Goal: Information Seeking & Learning: Learn about a topic

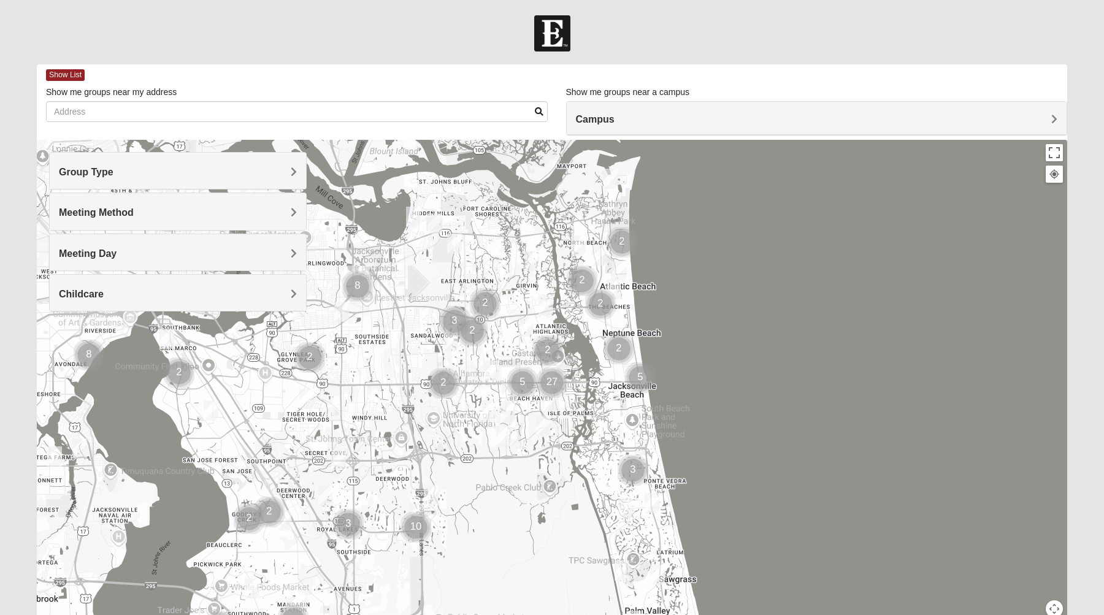
click at [262, 166] on h4 "Group Type" at bounding box center [178, 172] width 238 height 12
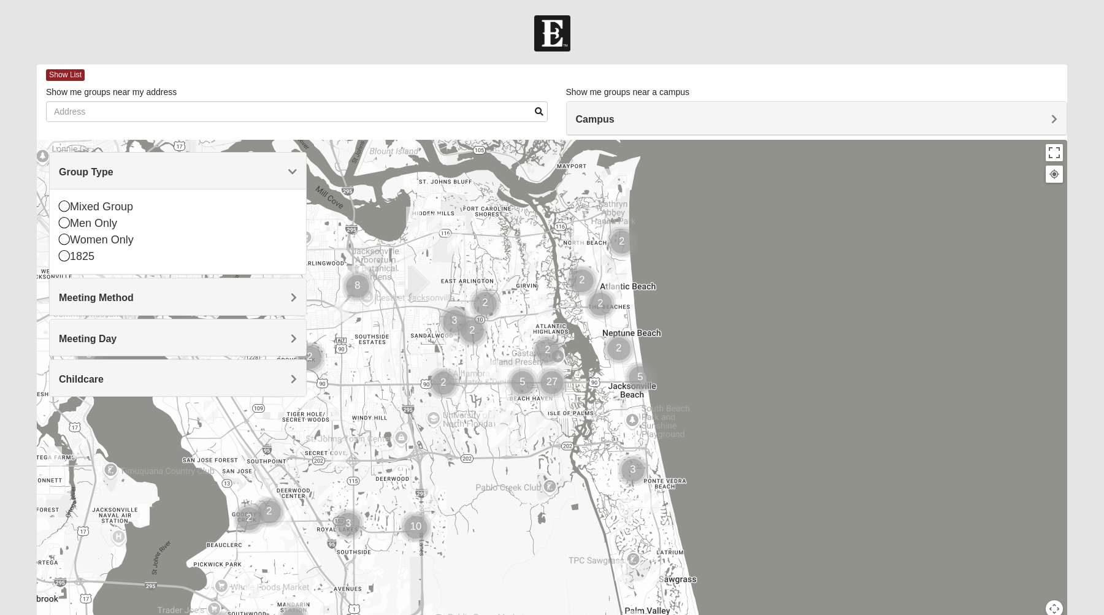
click at [262, 166] on h4 "Group Type" at bounding box center [178, 172] width 238 height 12
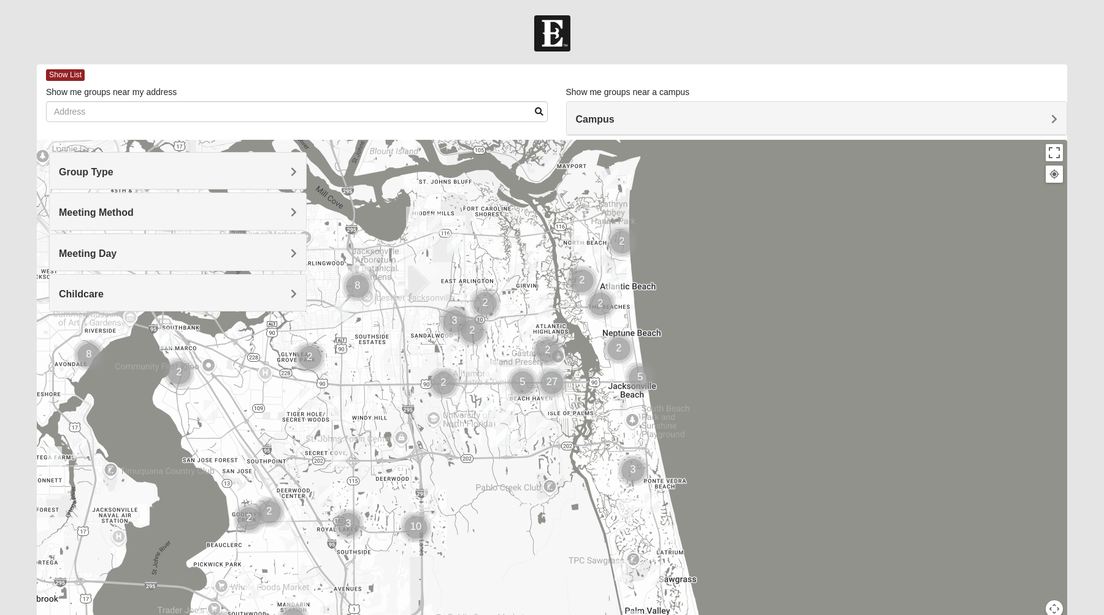
click at [262, 166] on h4 "Group Type" at bounding box center [178, 172] width 238 height 12
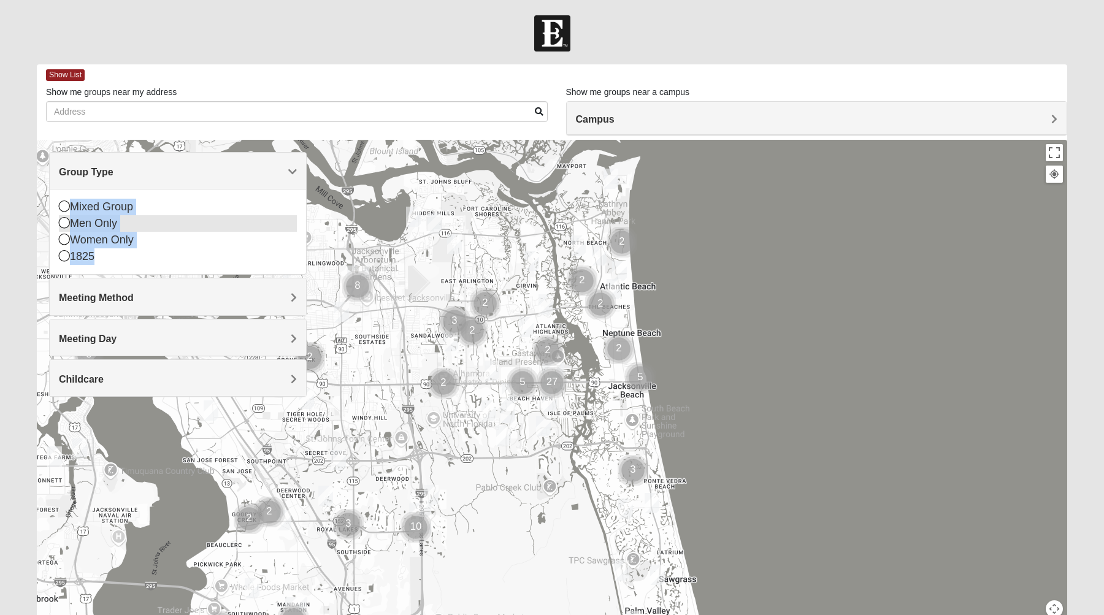
click at [64, 223] on icon at bounding box center [64, 222] width 11 height 11
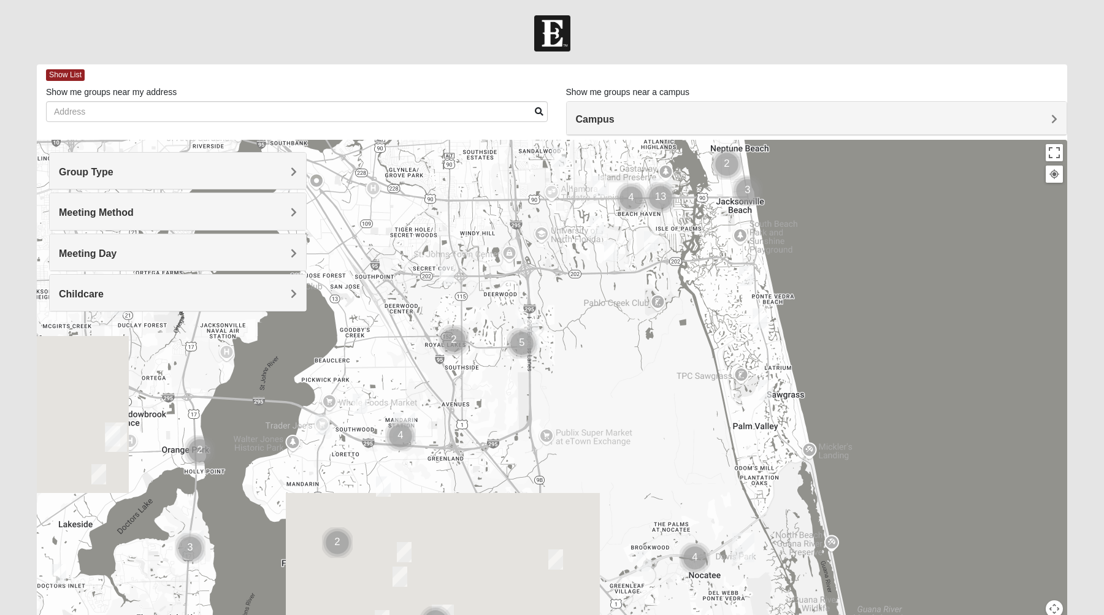
drag, startPoint x: 381, startPoint y: 430, endPoint x: 500, endPoint y: 235, distance: 227.5
click at [500, 235] on div at bounding box center [552, 385] width 1030 height 490
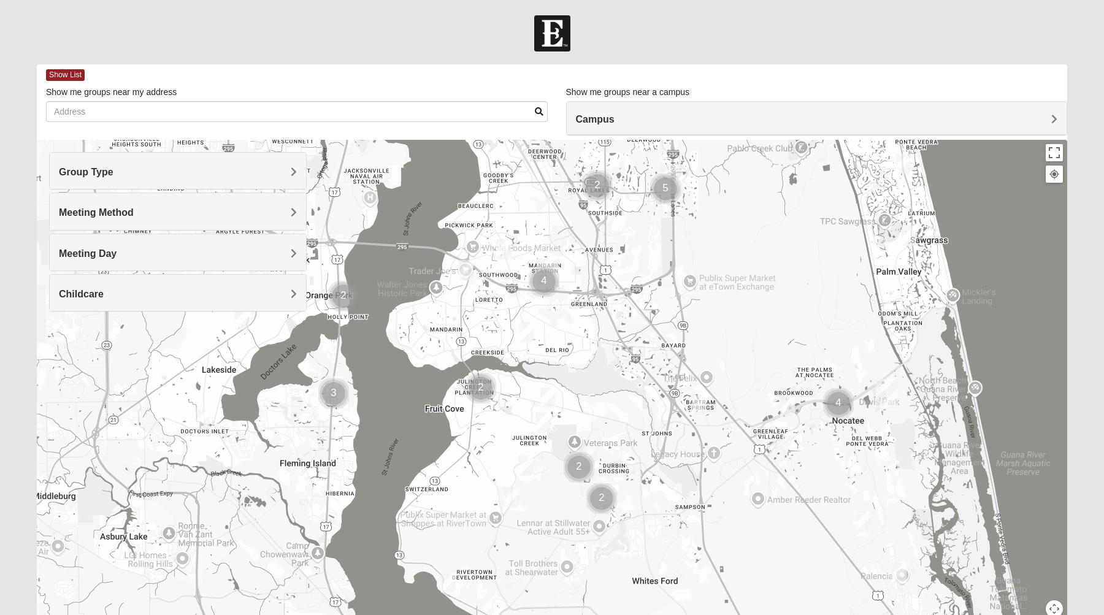
drag, startPoint x: 492, startPoint y: 354, endPoint x: 616, endPoint y: 218, distance: 184.5
click at [616, 218] on div at bounding box center [552, 385] width 1030 height 490
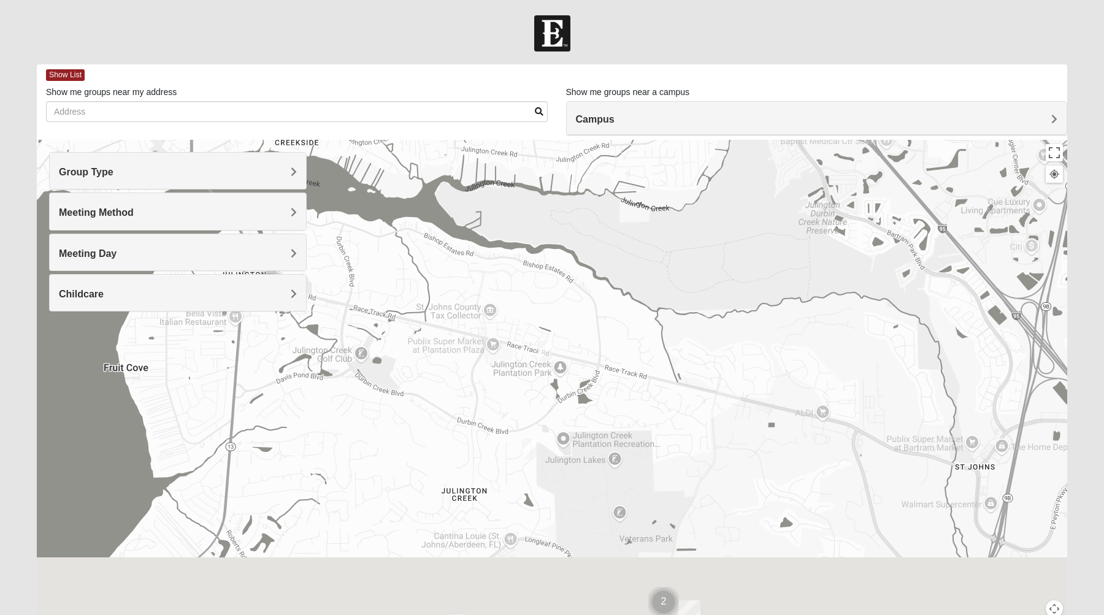
drag, startPoint x: 524, startPoint y: 443, endPoint x: 567, endPoint y: 156, distance: 290.2
click at [567, 156] on div at bounding box center [552, 385] width 1030 height 490
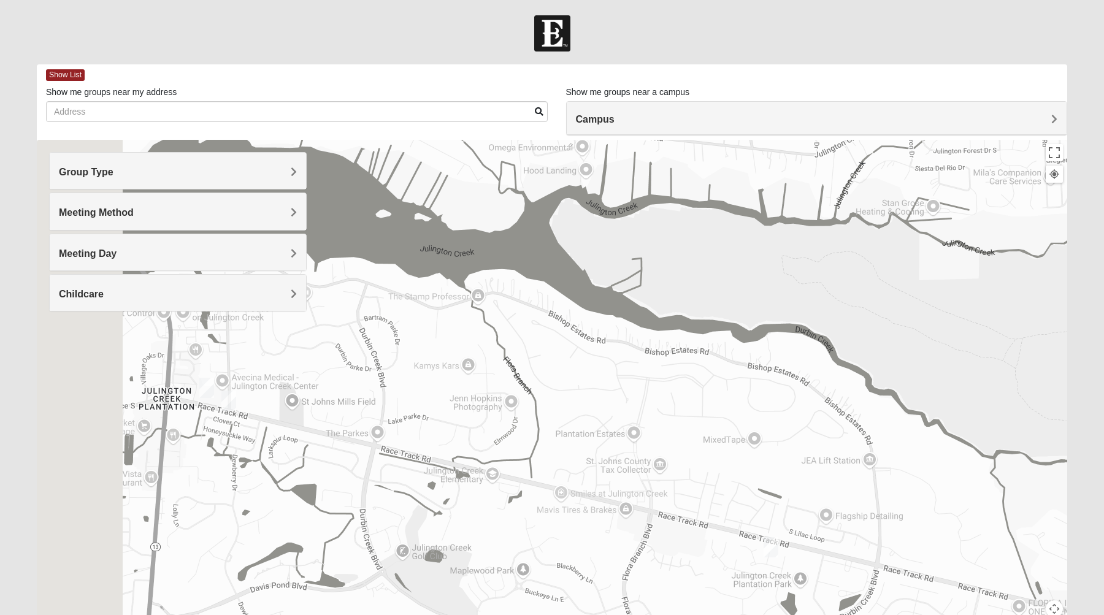
drag, startPoint x: 381, startPoint y: 391, endPoint x: 706, endPoint y: 392, distance: 325.0
click at [706, 392] on div at bounding box center [552, 385] width 1030 height 490
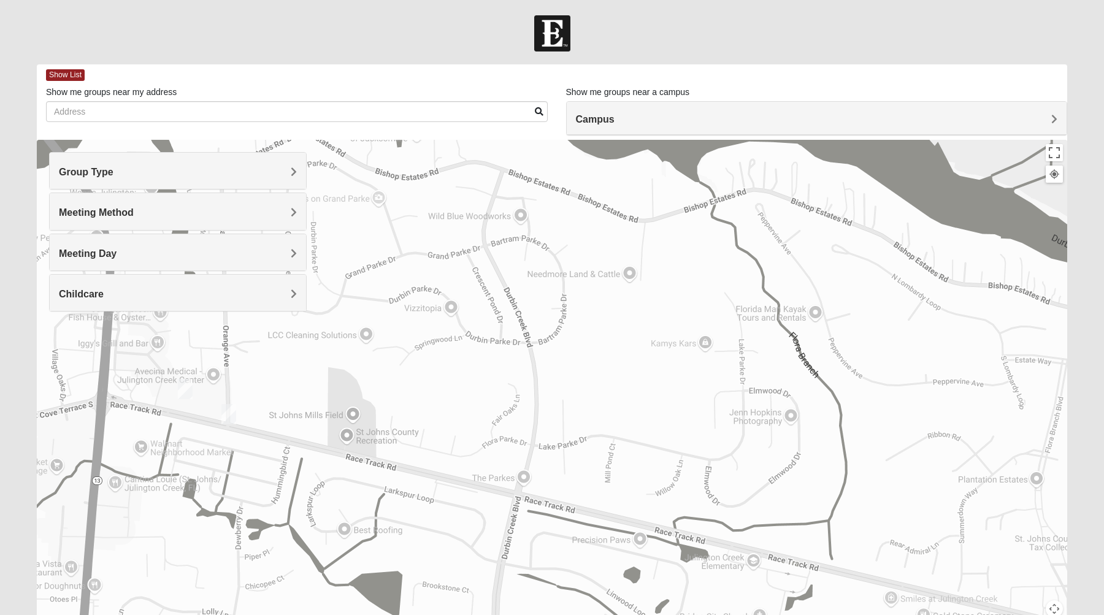
drag, startPoint x: 397, startPoint y: 408, endPoint x: 636, endPoint y: 408, distance: 239.7
click at [636, 408] on div at bounding box center [552, 385] width 1030 height 490
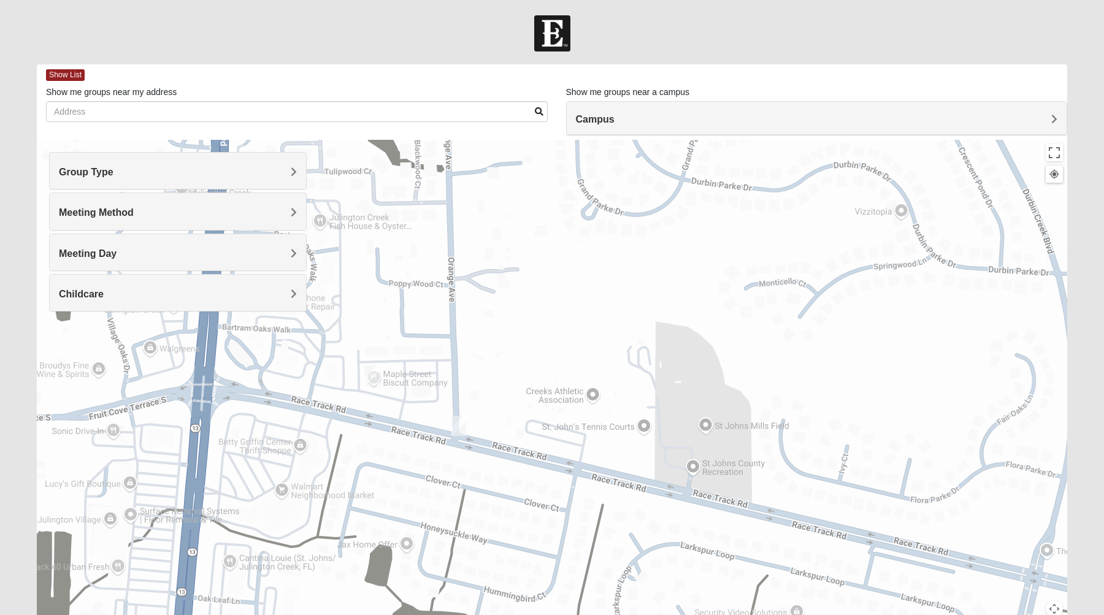
click at [460, 429] on img "Mens Goehring, Kauffman 32259" at bounding box center [458, 426] width 15 height 20
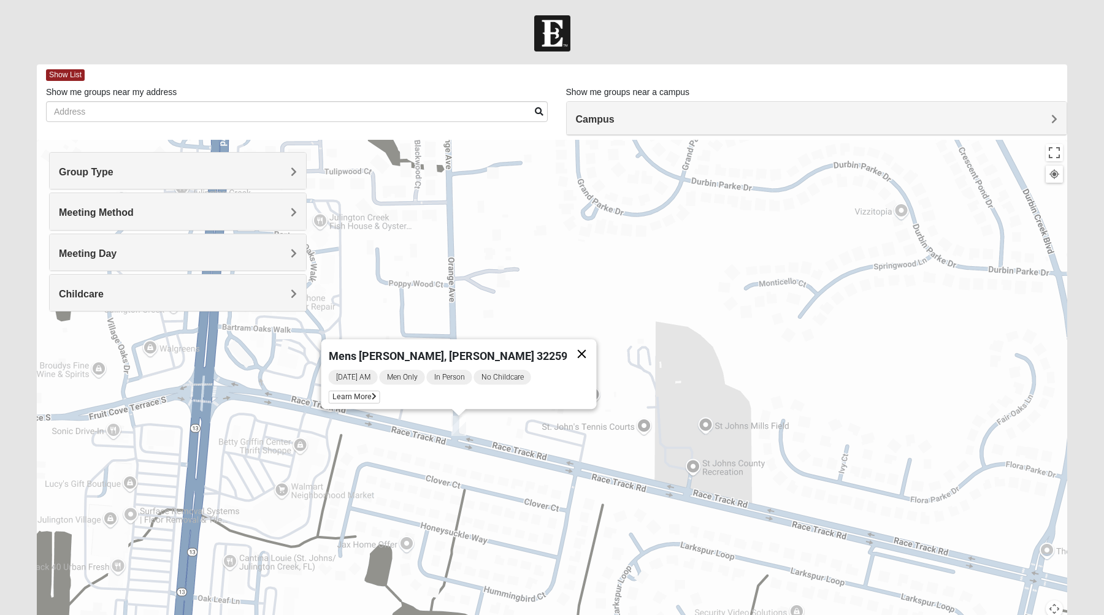
click at [567, 343] on button "Close" at bounding box center [581, 353] width 29 height 29
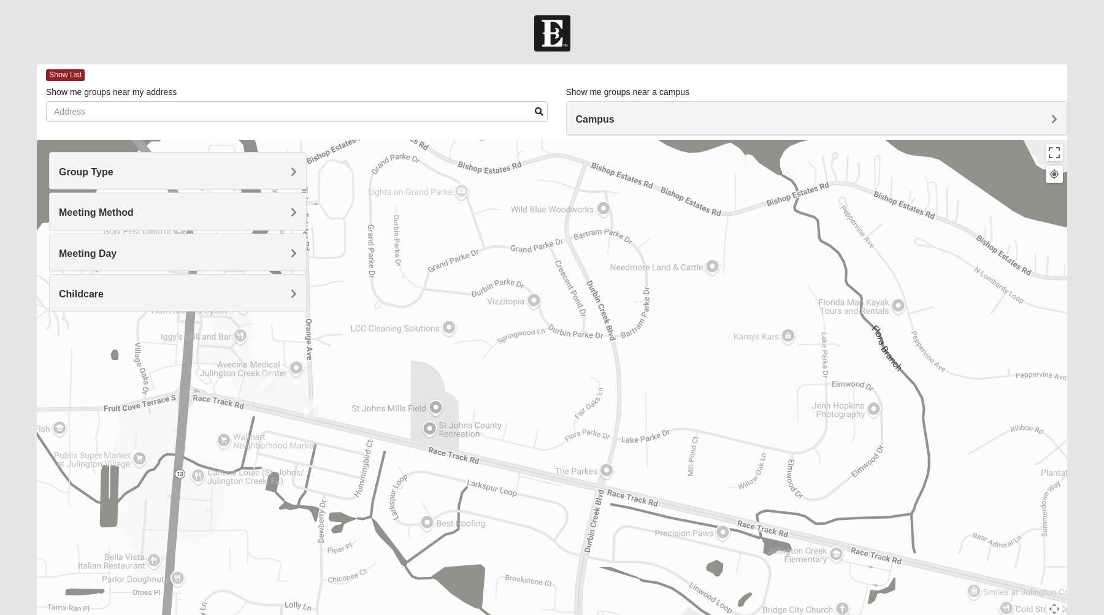
drag, startPoint x: 693, startPoint y: 448, endPoint x: 524, endPoint y: 446, distance: 168.6
click at [524, 446] on div at bounding box center [552, 385] width 1030 height 490
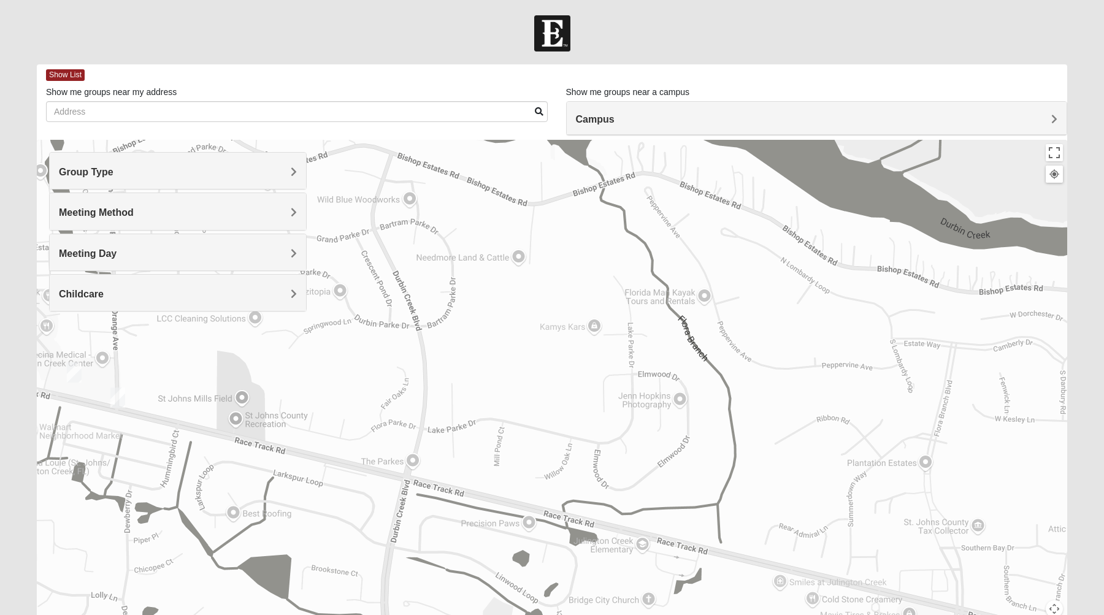
drag, startPoint x: 632, startPoint y: 485, endPoint x: 465, endPoint y: 331, distance: 226.9
click at [465, 331] on div at bounding box center [552, 385] width 1030 height 490
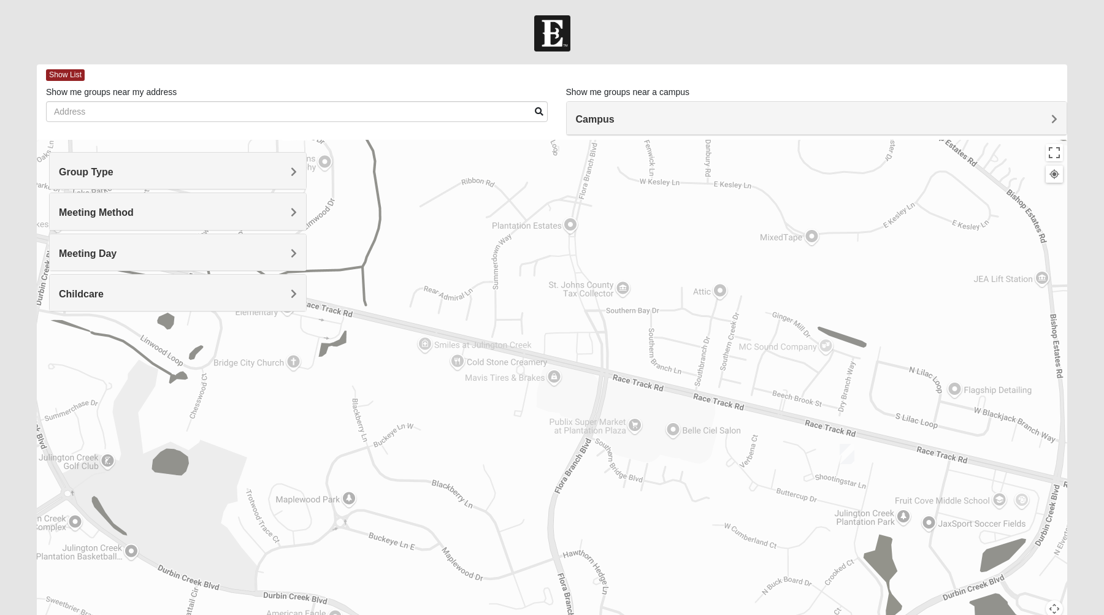
drag, startPoint x: 714, startPoint y: 400, endPoint x: 601, endPoint y: 400, distance: 113.4
click at [601, 400] on div at bounding box center [552, 385] width 1030 height 490
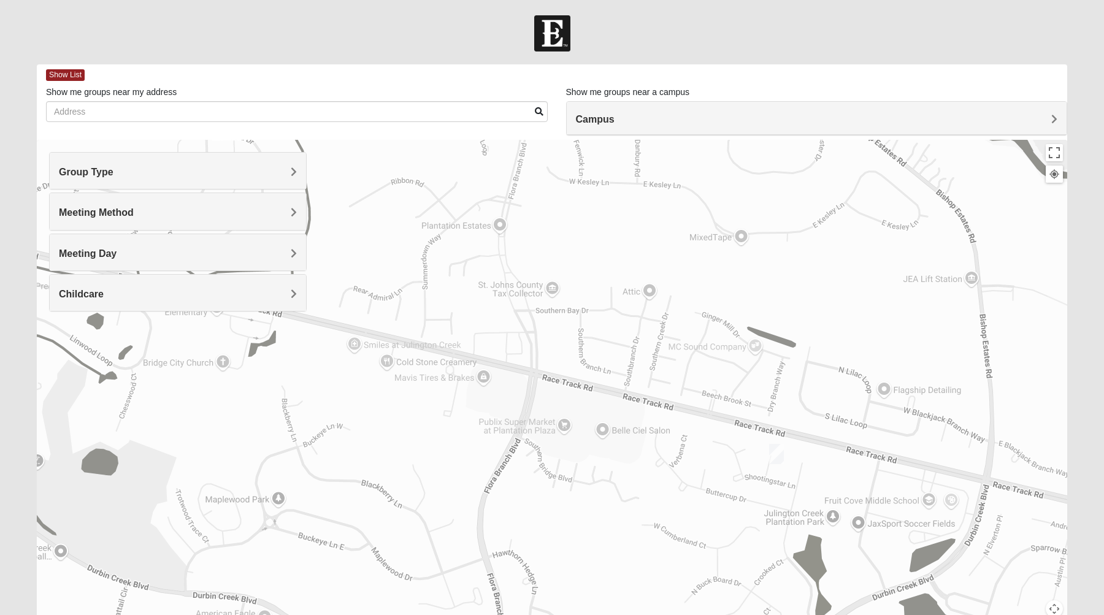
click at [782, 460] on img "Mens Kinnaman/Gerville-Reache 32259" at bounding box center [776, 454] width 15 height 20
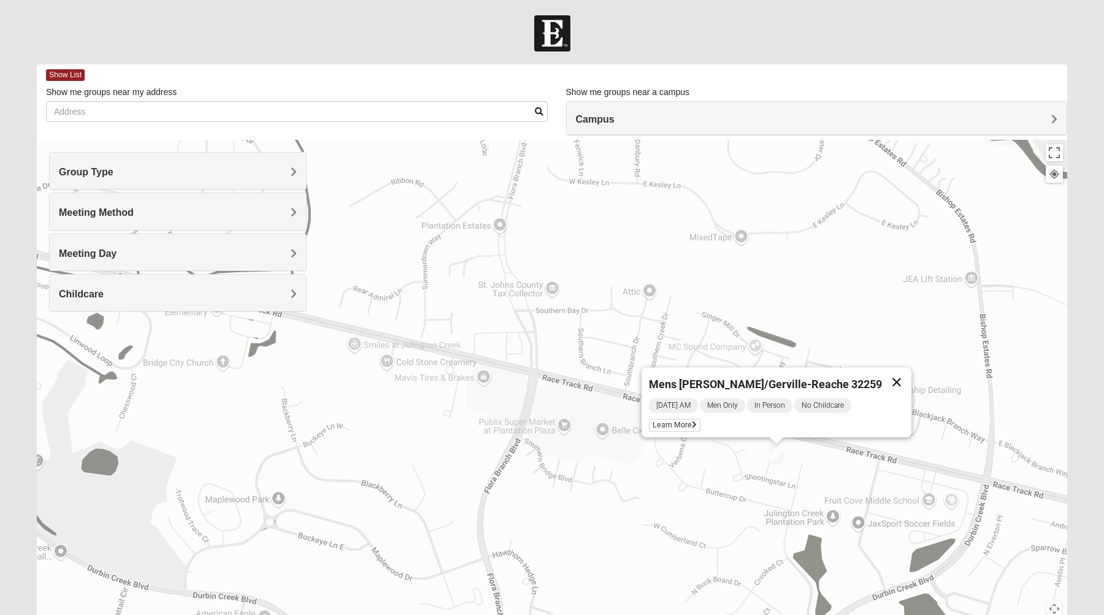
click at [882, 379] on button "Close" at bounding box center [896, 381] width 29 height 29
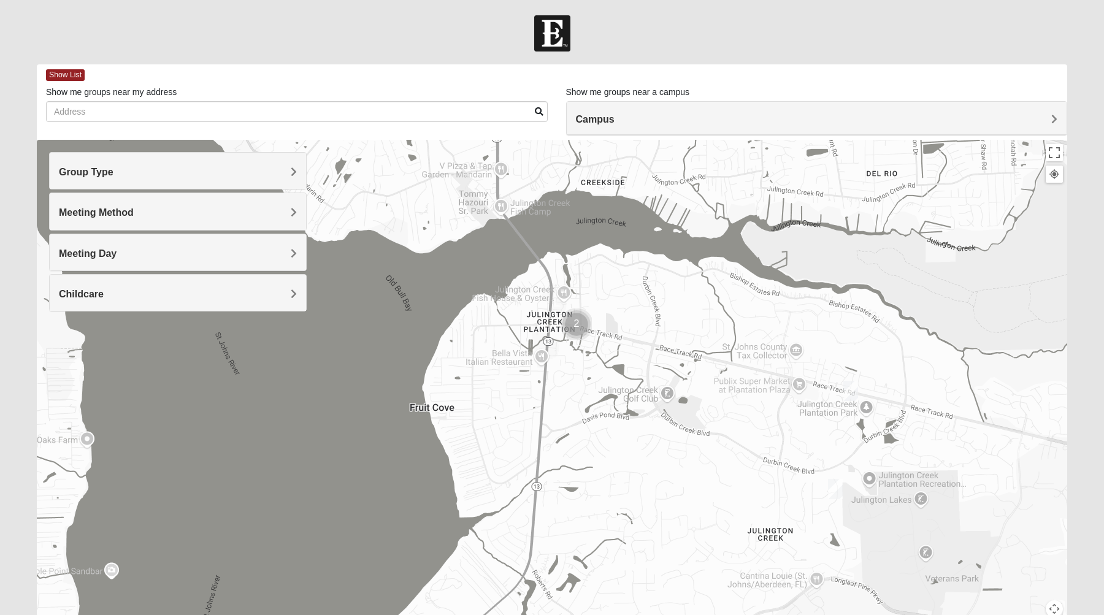
click at [831, 487] on img "Mens Mathai 32259" at bounding box center [835, 489] width 15 height 20
click at [781, 457] on icon at bounding box center [783, 460] width 5 height 7
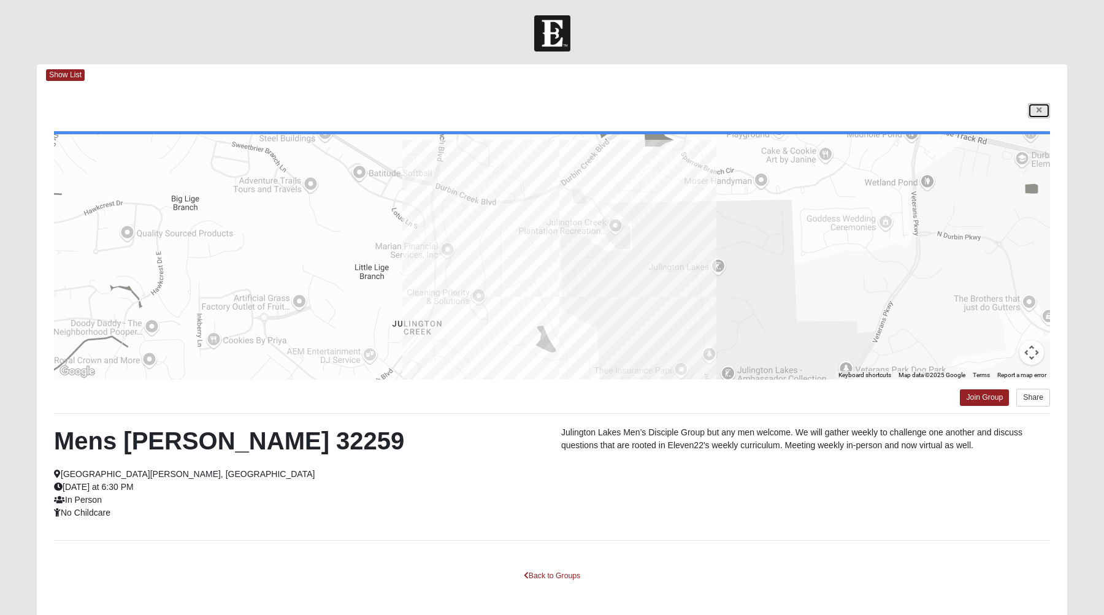
click at [1042, 117] on link at bounding box center [1039, 110] width 22 height 15
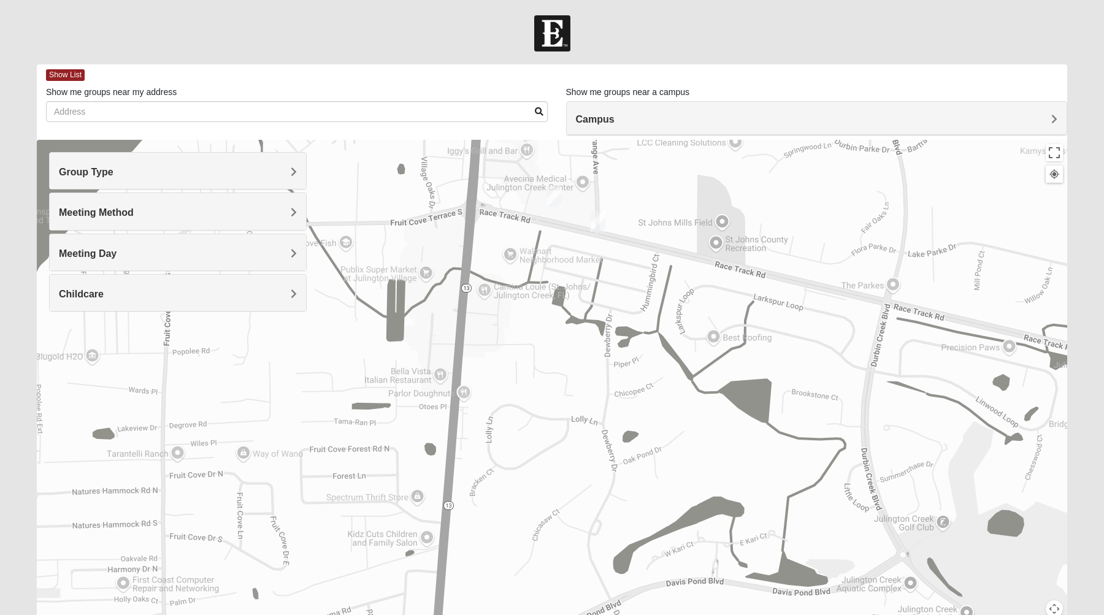
click at [548, 199] on img "Mens Hayes 32259" at bounding box center [554, 196] width 15 height 20
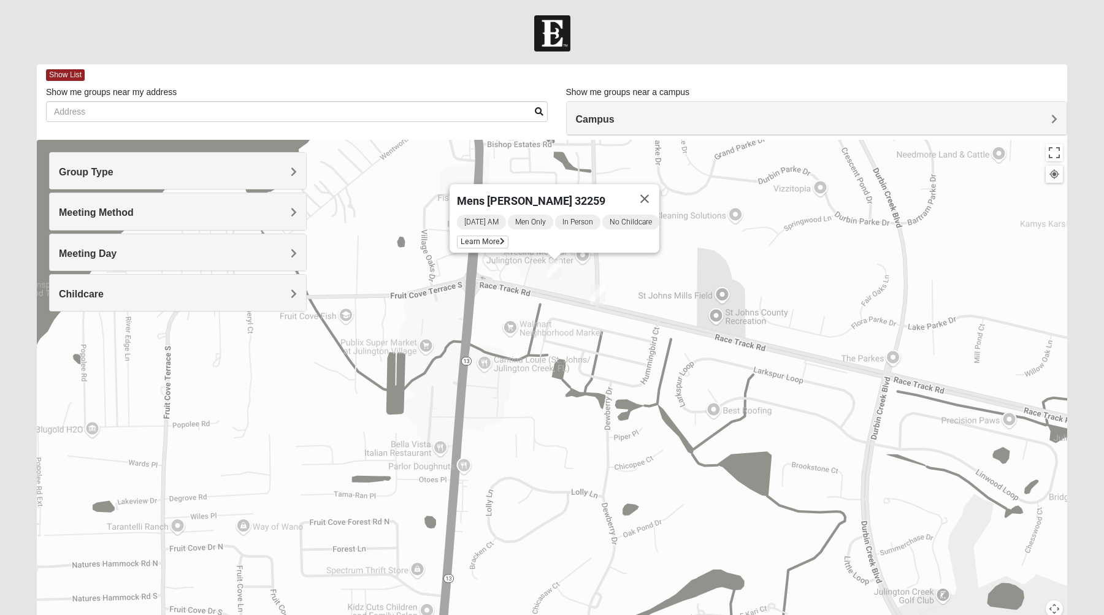
click at [597, 306] on div "Mens [PERSON_NAME] 32259 [DATE] AM Men Only In Person No Childcare Learn More" at bounding box center [552, 385] width 1030 height 490
click at [599, 296] on img "Mens Goehring, Kauffman 32259" at bounding box center [597, 294] width 15 height 20
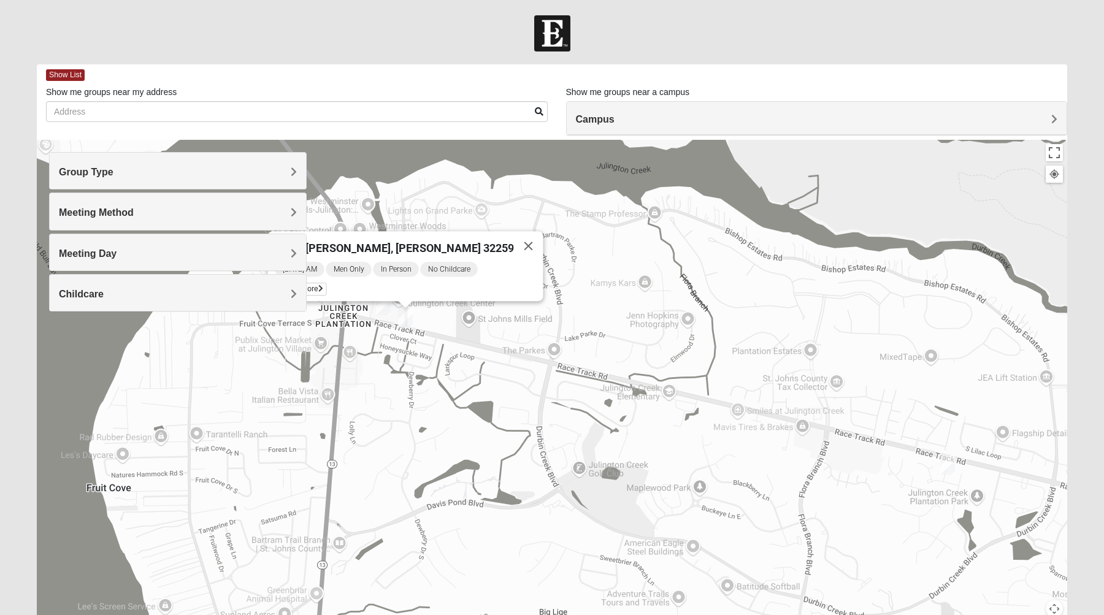
drag, startPoint x: 684, startPoint y: 389, endPoint x: 511, endPoint y: 389, distance: 173.5
click at [511, 389] on div "Mens [PERSON_NAME], [PERSON_NAME] 32259 [DATE] AM Men Only In Person No Childca…" at bounding box center [552, 385] width 1030 height 490
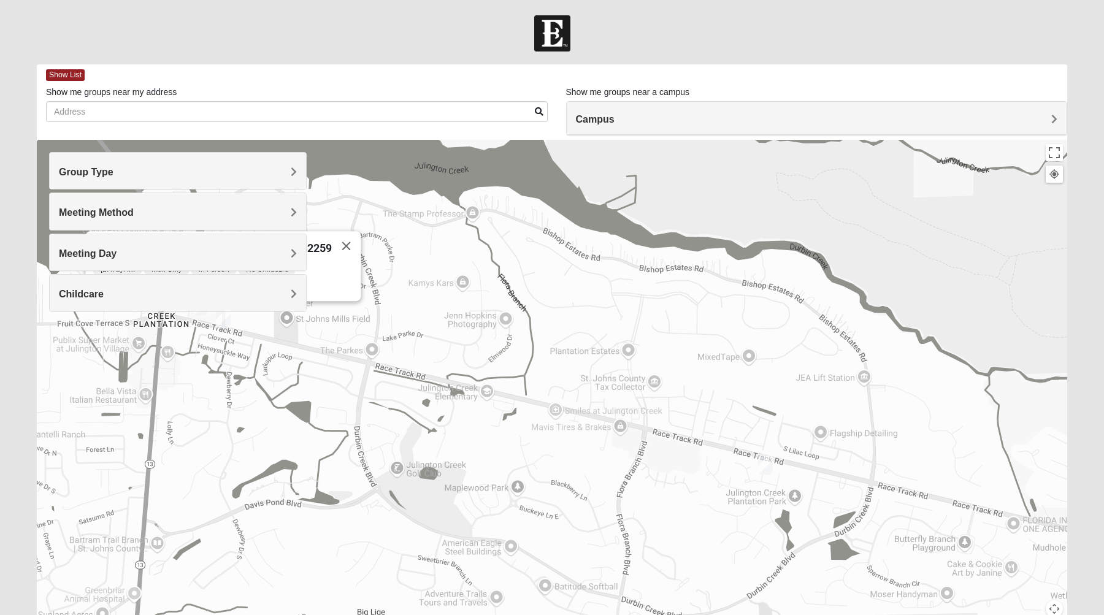
click at [761, 475] on div "Mens [PERSON_NAME], [PERSON_NAME] 32259 [DATE] AM Men Only In Person No Childca…" at bounding box center [552, 385] width 1030 height 490
click at [766, 465] on img "Mens Kinnaman/Gerville-Reache 32259" at bounding box center [765, 464] width 15 height 20
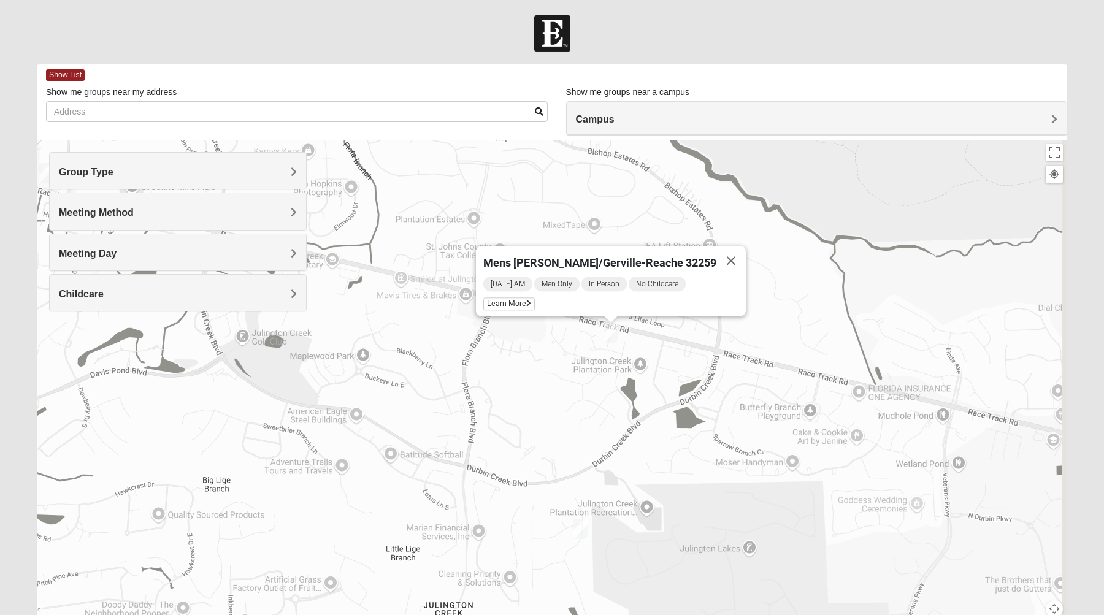
drag, startPoint x: 735, startPoint y: 492, endPoint x: 559, endPoint y: 335, distance: 236.2
click at [560, 335] on div "Mens [PERSON_NAME]/Gerville-Reache 32259 [DATE] AM Men Only In Person No Childc…" at bounding box center [552, 385] width 1030 height 490
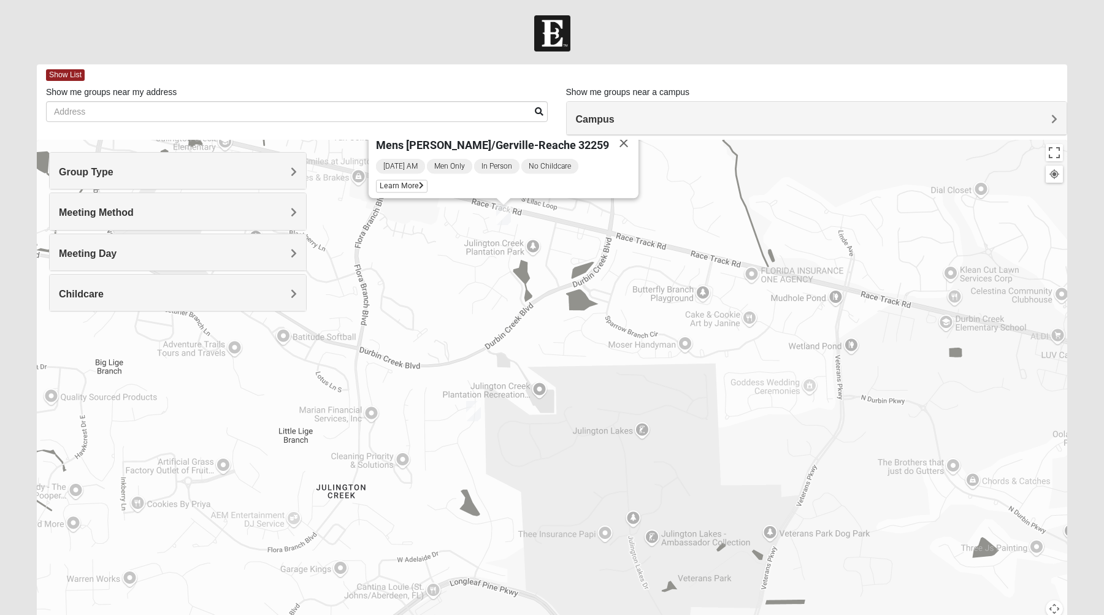
click at [486, 408] on div "Mens [PERSON_NAME]/Gerville-Reache 32259 [DATE] AM Men Only In Person No Childc…" at bounding box center [552, 385] width 1030 height 490
click at [473, 409] on img "Mens Mathai 32259" at bounding box center [473, 411] width 15 height 20
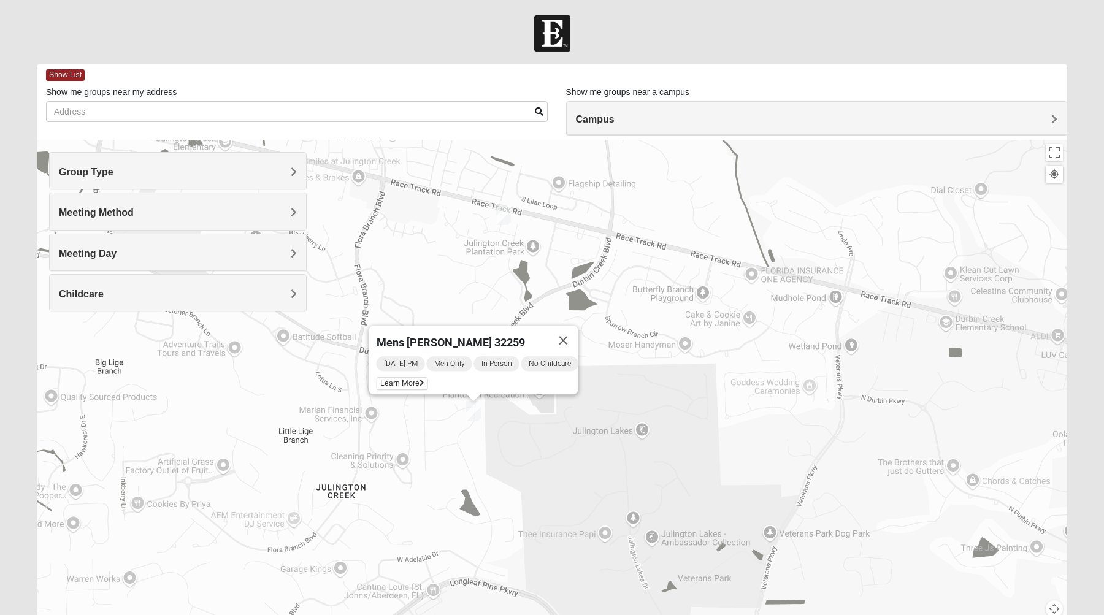
click at [420, 419] on div "Mens [PERSON_NAME] 32259 [DATE] PM Men Only In Person No Childcare Learn More" at bounding box center [552, 385] width 1030 height 490
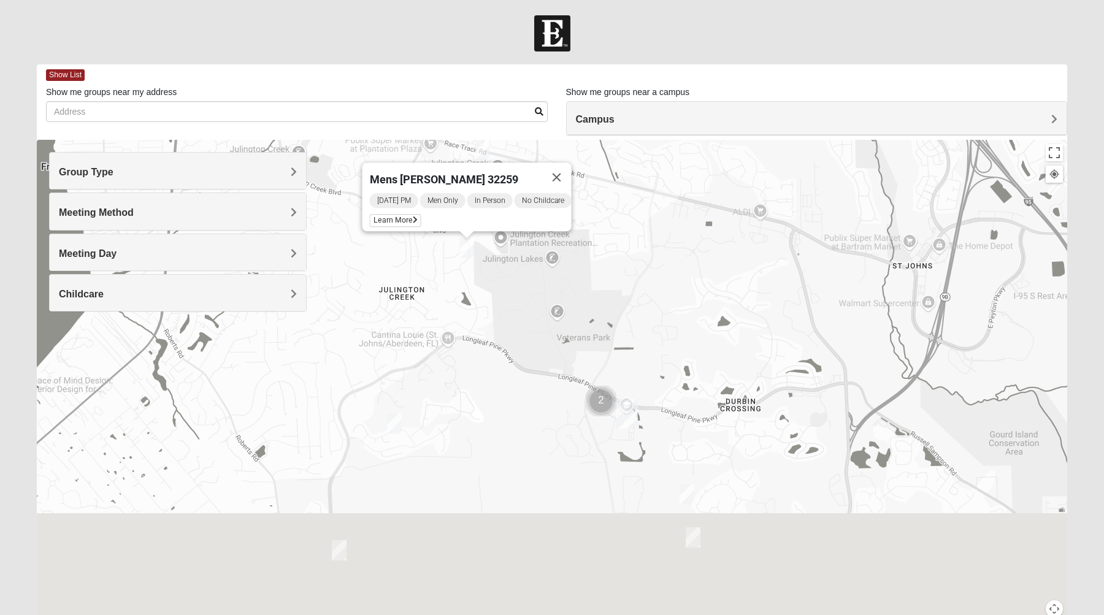
drag, startPoint x: 400, startPoint y: 522, endPoint x: 427, endPoint y: 344, distance: 179.9
click at [427, 344] on div "Mens [PERSON_NAME] 32259 [DATE] PM Men Only In Person No Childcare Learn More" at bounding box center [552, 385] width 1030 height 490
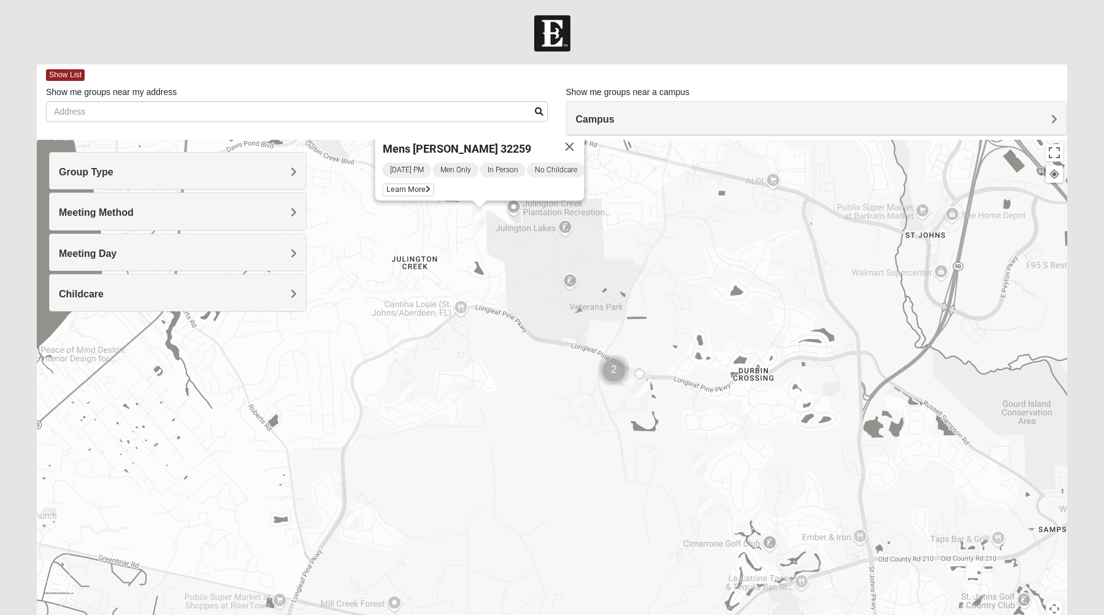
click at [408, 390] on img "Mens Clark 32259" at bounding box center [407, 393] width 15 height 20
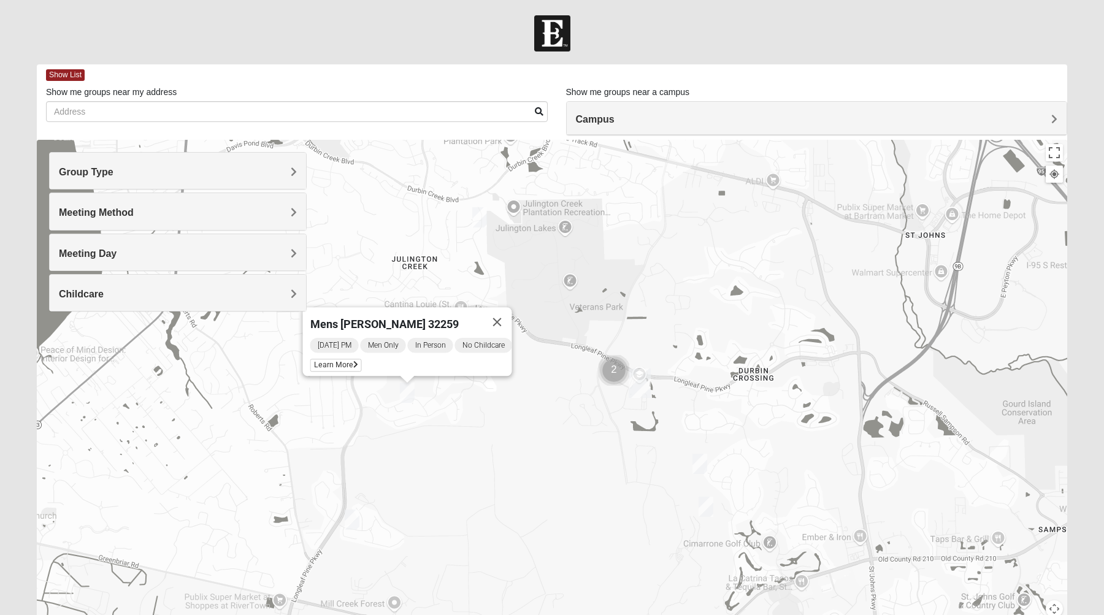
click at [349, 524] on img "Mens Cathcart 32259" at bounding box center [352, 519] width 15 height 20
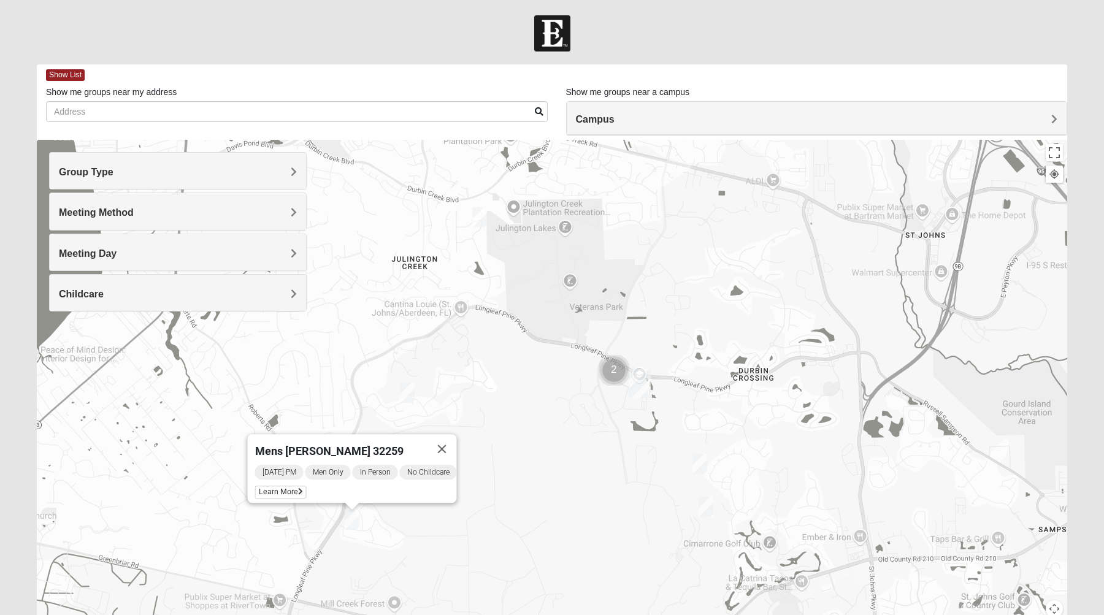
click at [700, 470] on img "On-campus Mens Caleb 32092" at bounding box center [699, 464] width 15 height 20
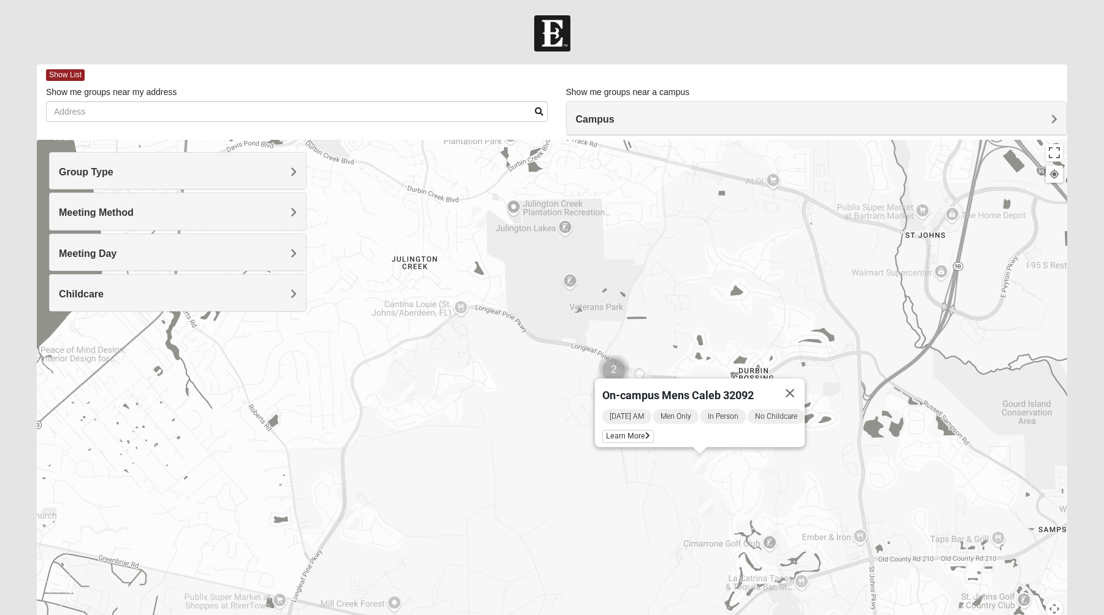
click at [367, 524] on div "On-campus Mens Caleb 32092 [DATE] AM Men Only In Person No Childcare Learn More" at bounding box center [552, 385] width 1030 height 490
click at [357, 522] on img "Mens Cathcart 32259" at bounding box center [352, 519] width 15 height 20
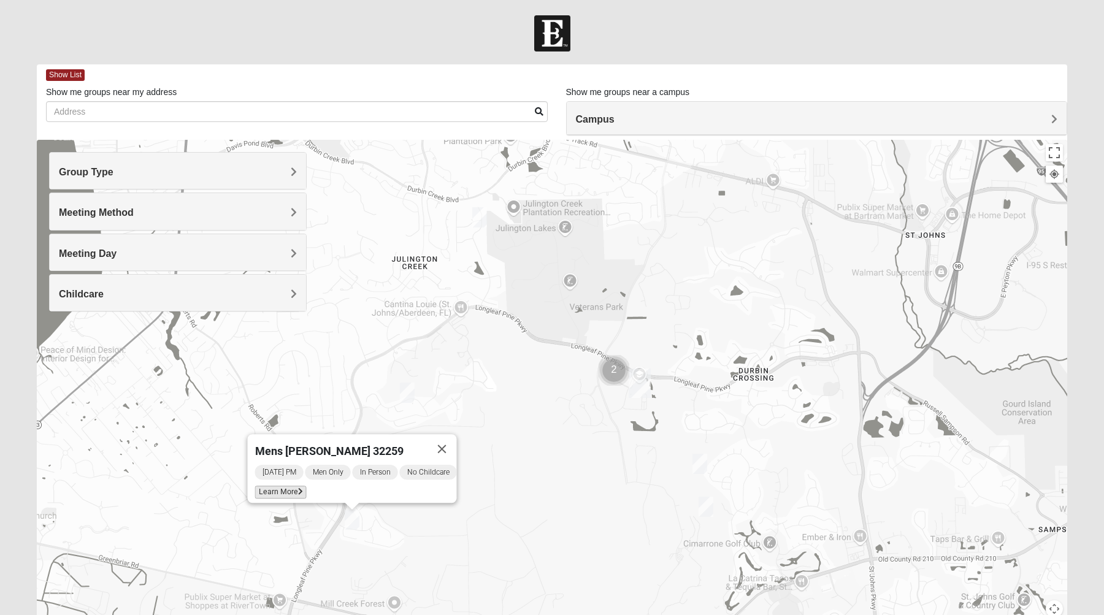
click at [298, 488] on icon at bounding box center [300, 491] width 5 height 7
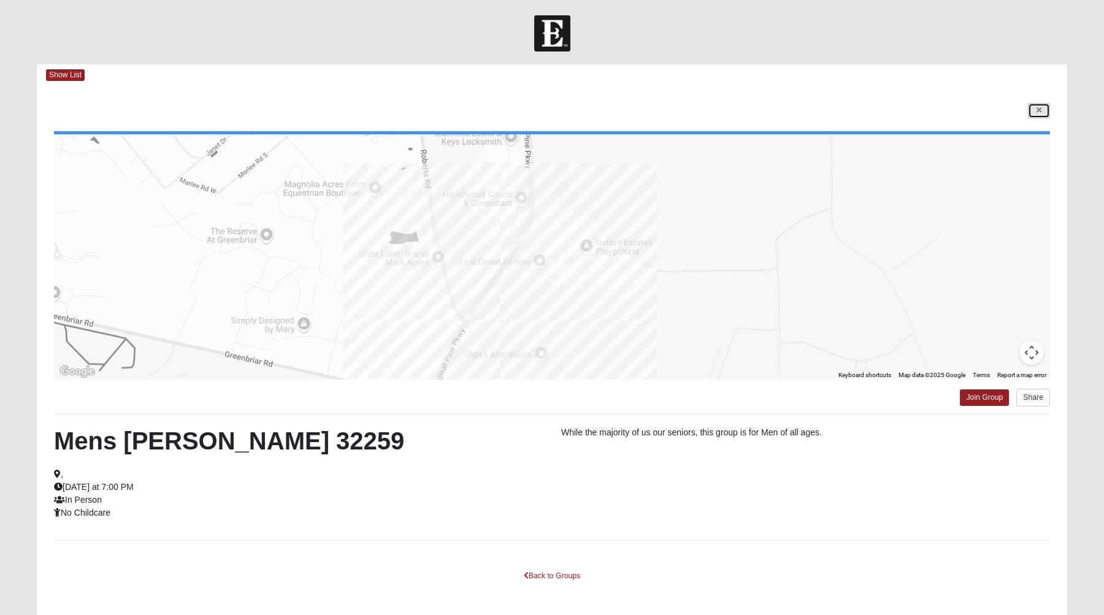
click at [1035, 113] on link at bounding box center [1039, 110] width 22 height 15
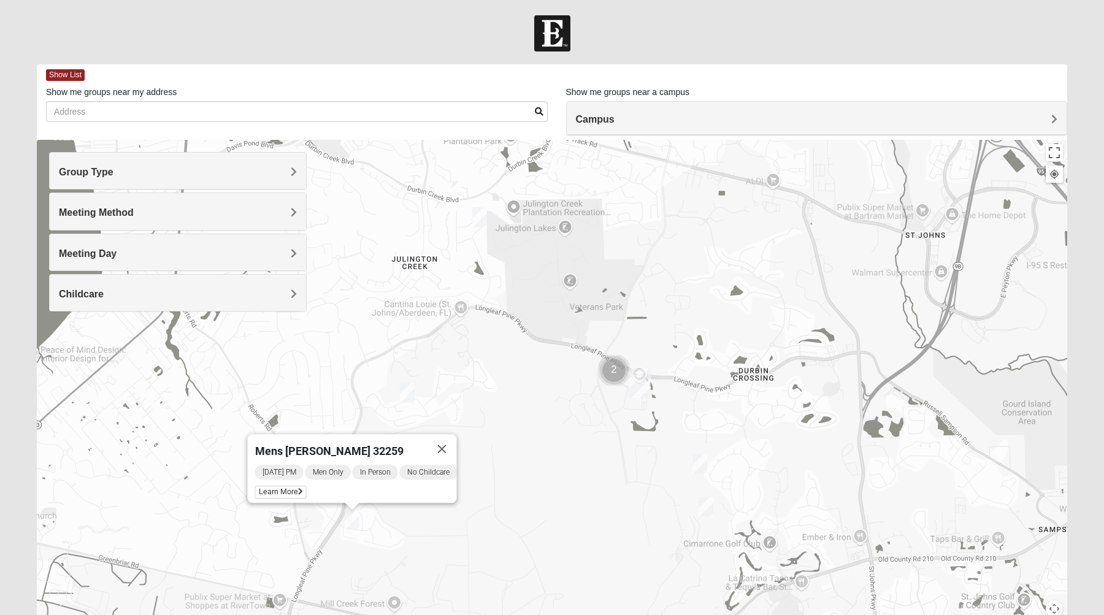
click at [698, 453] on div "Mens [PERSON_NAME] 32259 [DATE] PM Men Only In Person No Childcare Learn More" at bounding box center [552, 385] width 1030 height 490
click at [700, 465] on img "On-campus Mens Caleb 32092" at bounding box center [699, 464] width 15 height 20
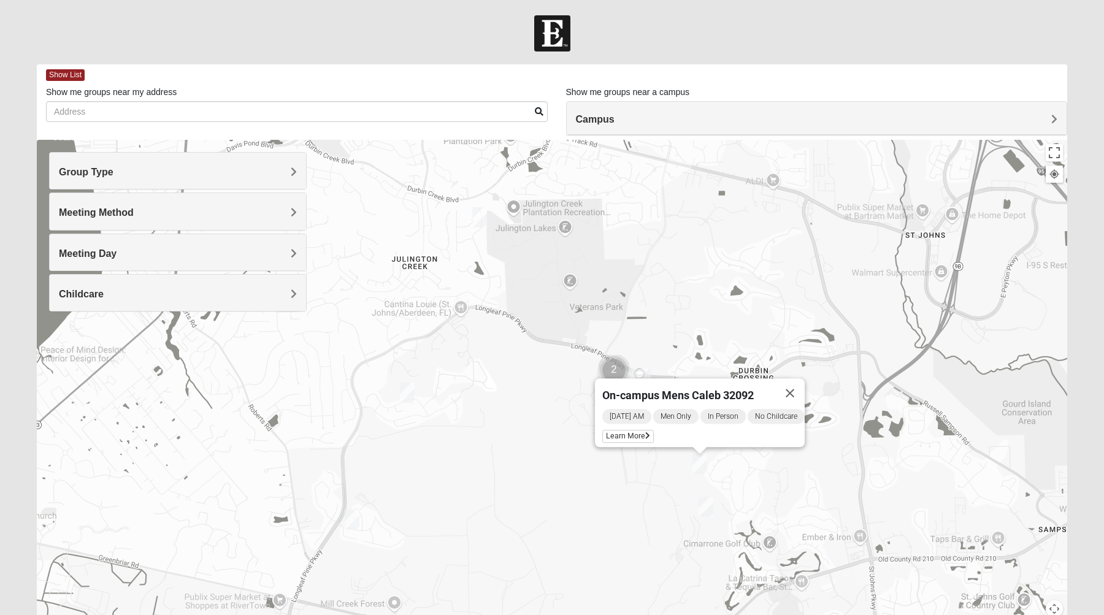
click at [701, 509] on img "Mens McClafferty 32095" at bounding box center [705, 507] width 15 height 20
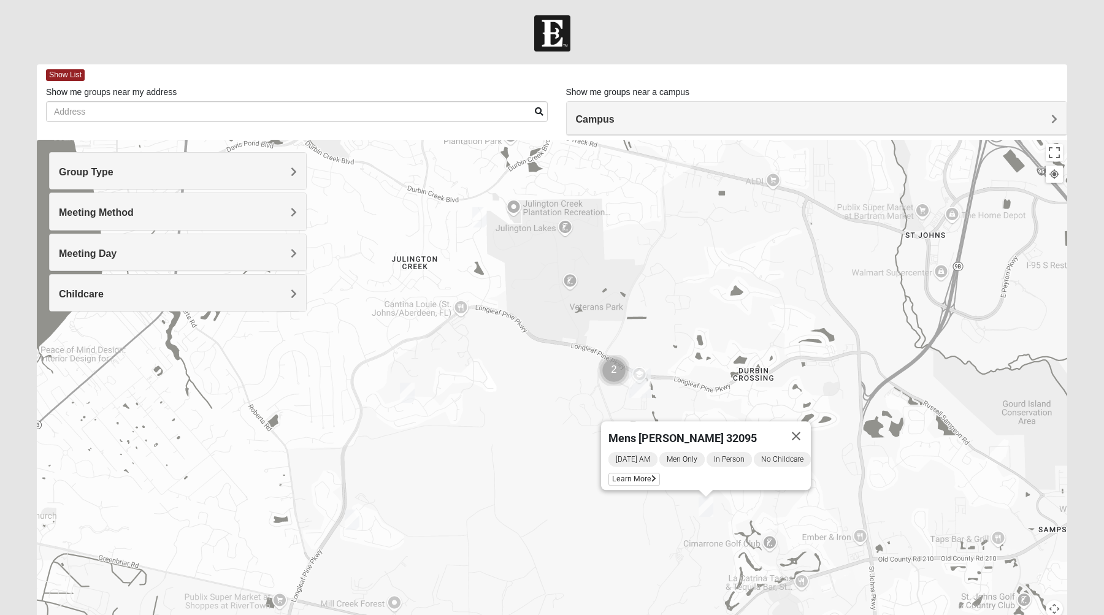
click at [639, 529] on div "Mens [PERSON_NAME] 32095 [DATE] AM Men Only In Person No Childcare Learn More" at bounding box center [552, 385] width 1030 height 490
click at [810, 429] on button "Close" at bounding box center [795, 435] width 29 height 29
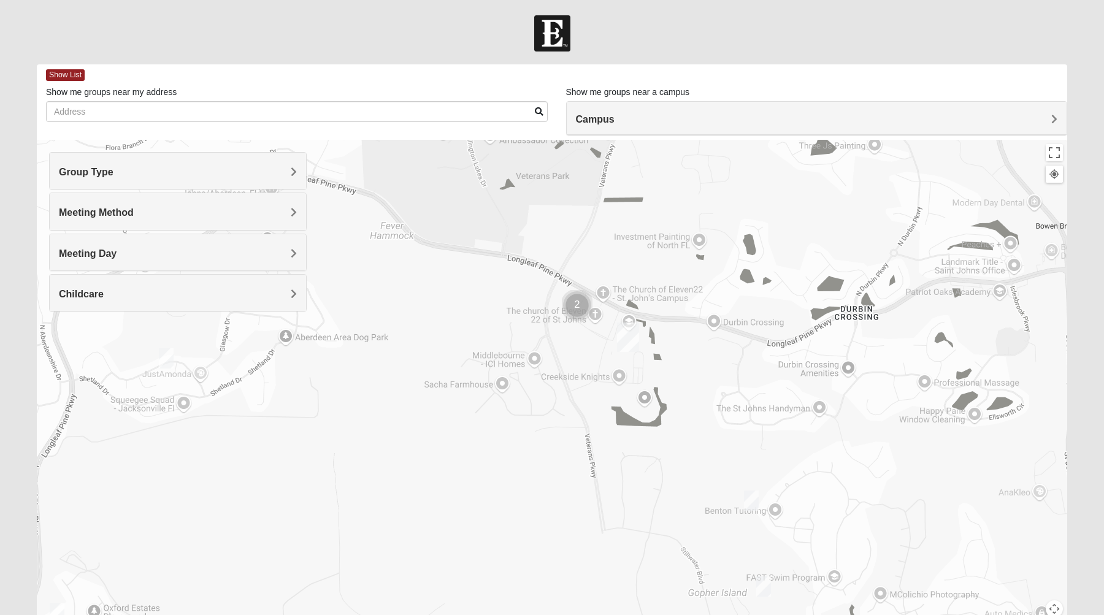
drag, startPoint x: 559, startPoint y: 420, endPoint x: 632, endPoint y: 440, distance: 75.6
click at [632, 440] on div at bounding box center [552, 385] width 1030 height 490
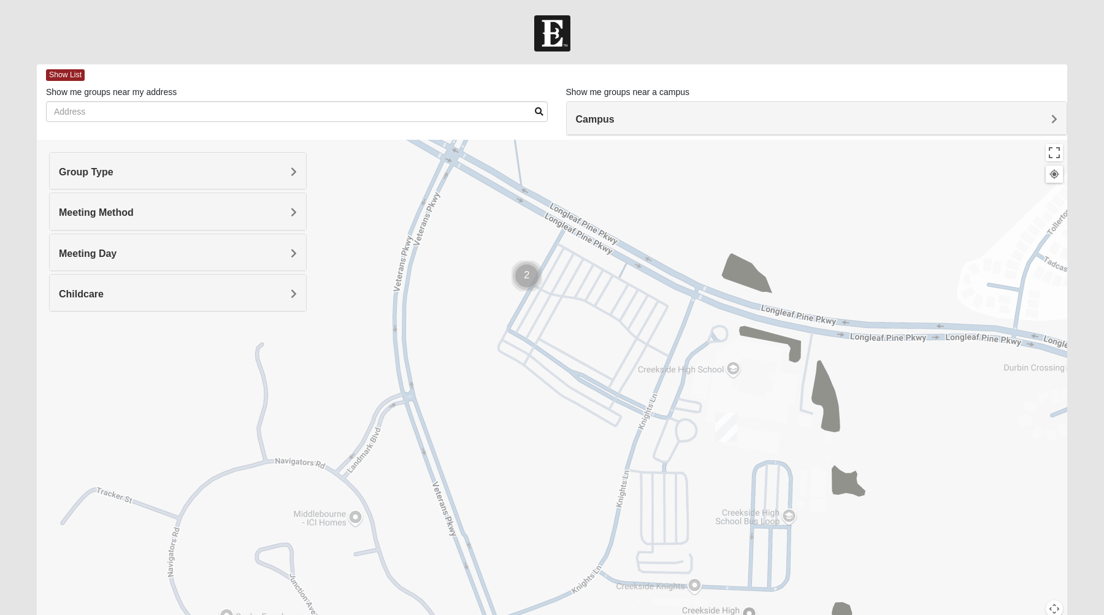
drag, startPoint x: 548, startPoint y: 296, endPoint x: 548, endPoint y: 308, distance: 12.3
click at [548, 308] on div at bounding box center [552, 385] width 1030 height 490
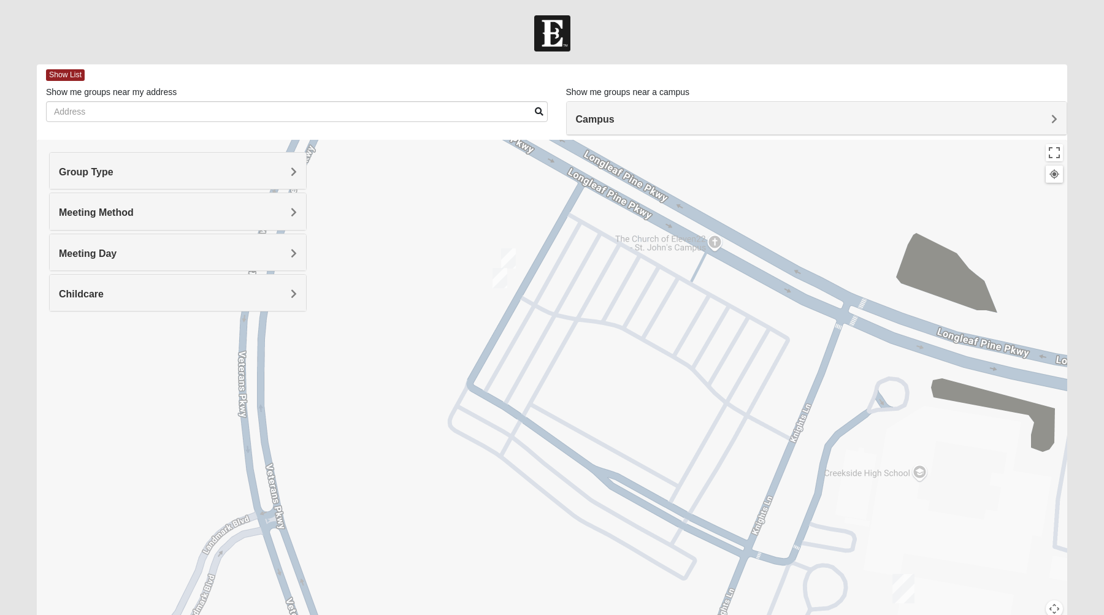
click at [497, 277] on img "On campus Mens Miller 32259" at bounding box center [499, 278] width 15 height 20
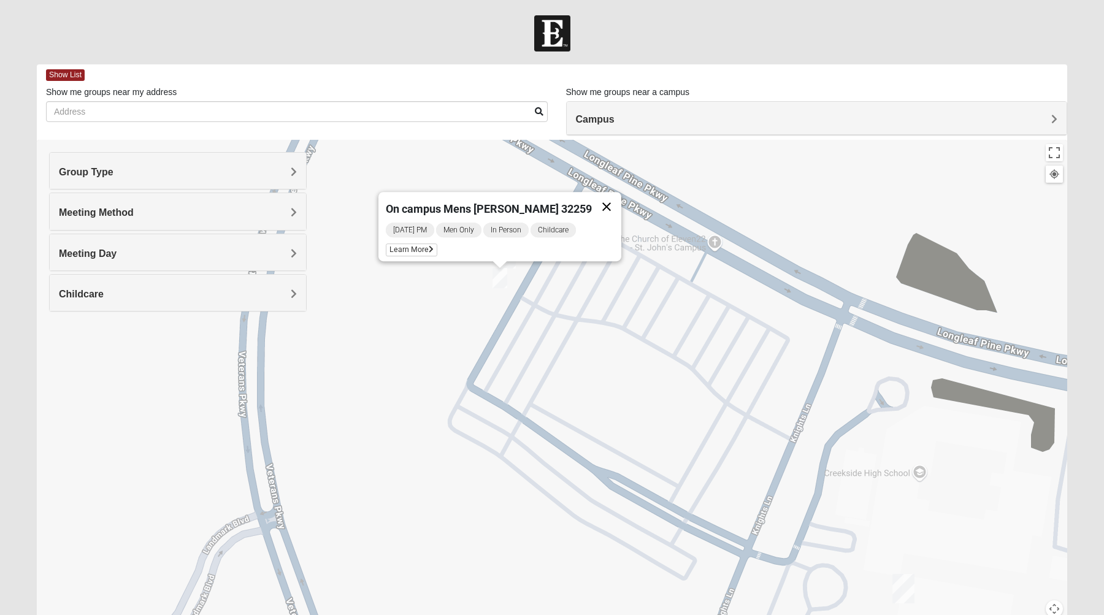
click at [592, 198] on button "Close" at bounding box center [606, 206] width 29 height 29
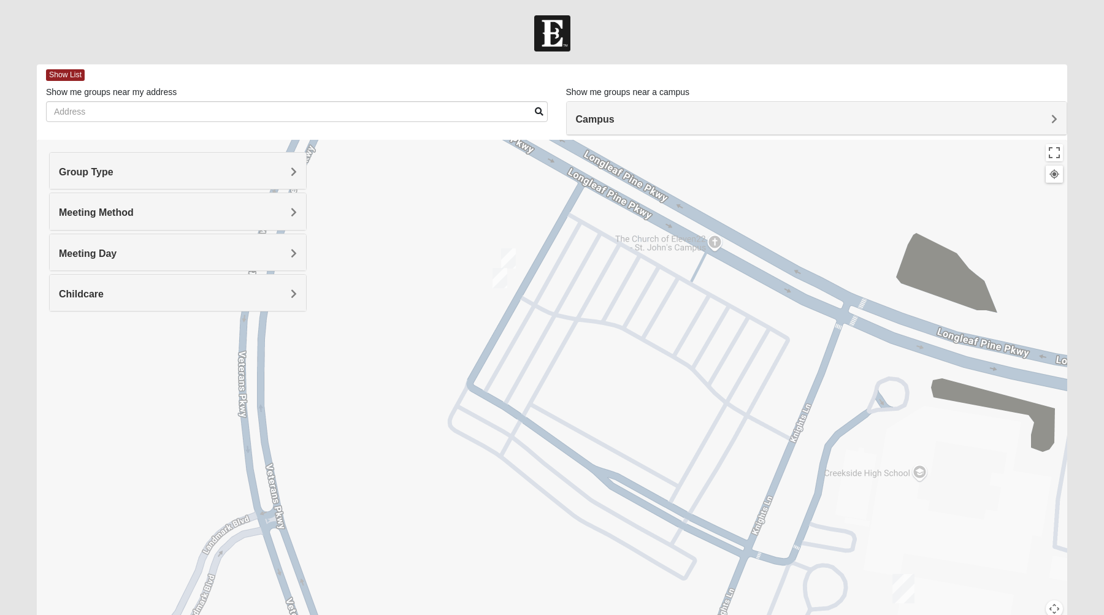
click at [509, 258] on img "On Campus Mens Otts 32259" at bounding box center [508, 258] width 15 height 20
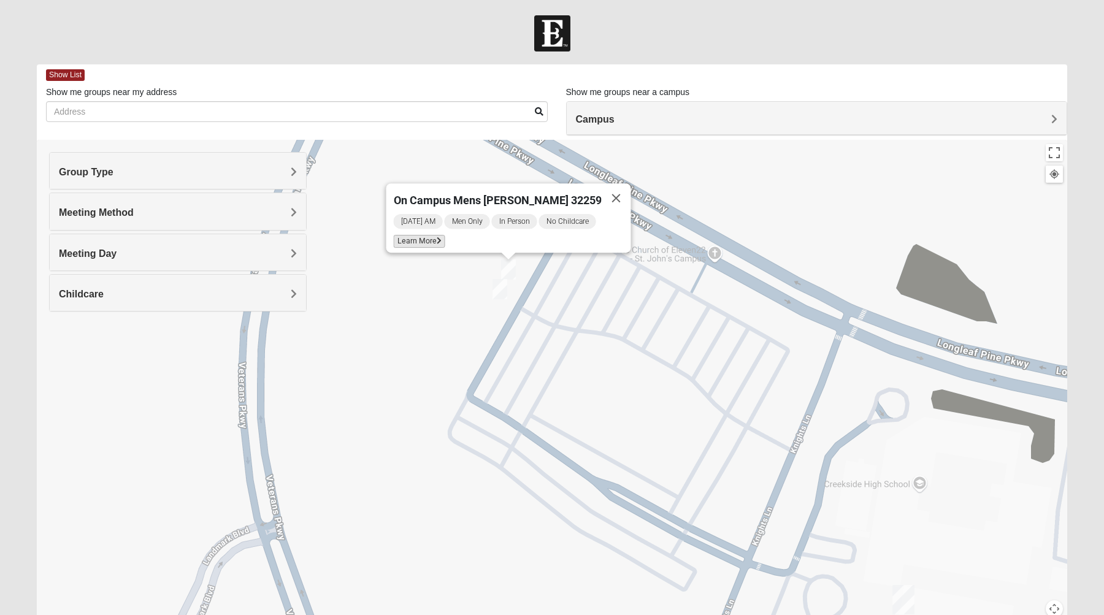
click at [442, 235] on span "Learn More" at bounding box center [420, 241] width 52 height 13
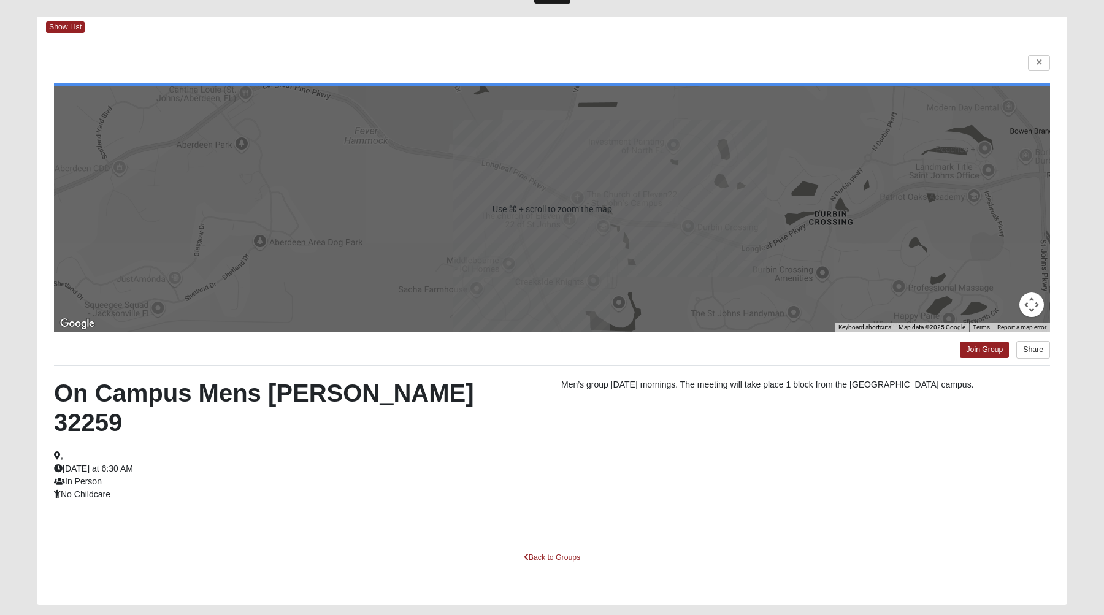
scroll to position [51, 0]
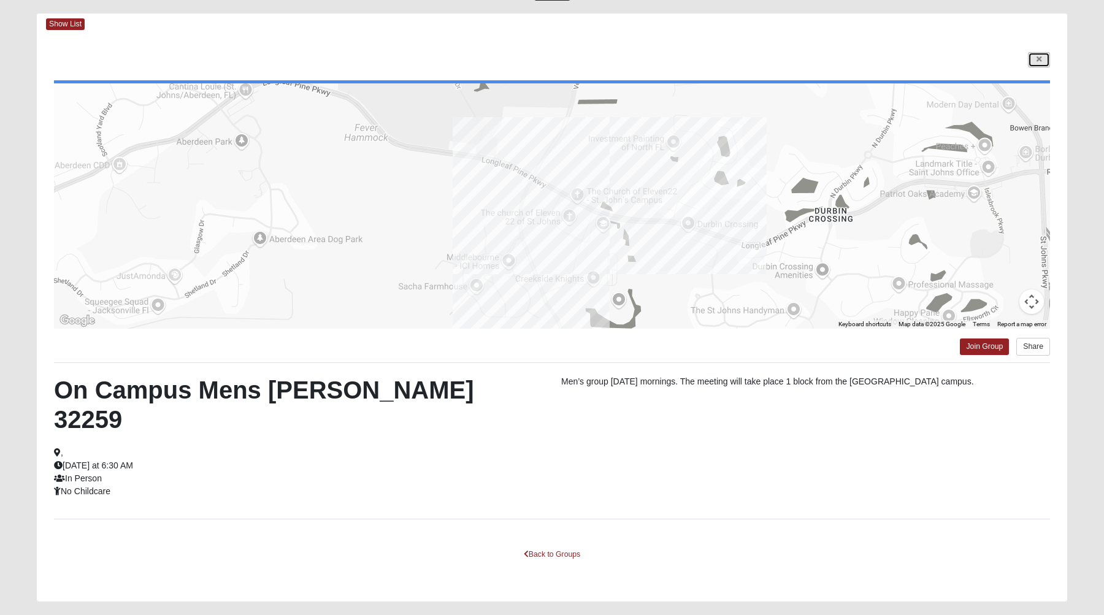
click at [1036, 64] on link at bounding box center [1039, 59] width 22 height 15
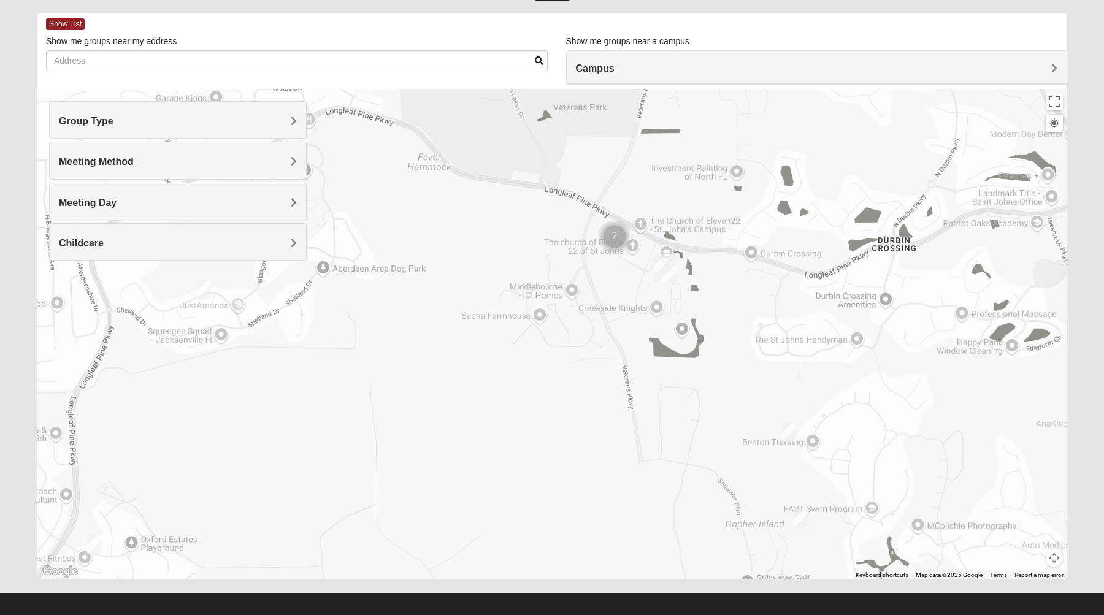
drag, startPoint x: 696, startPoint y: 264, endPoint x: 637, endPoint y: 246, distance: 62.3
click at [637, 246] on div at bounding box center [552, 334] width 1030 height 490
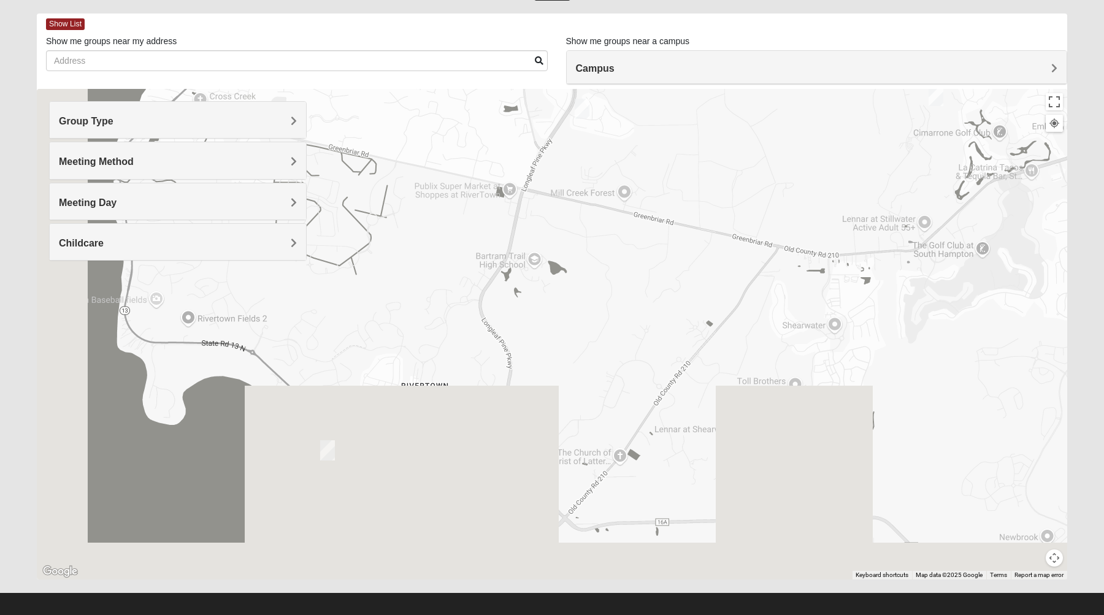
drag, startPoint x: 490, startPoint y: 421, endPoint x: 734, endPoint y: 143, distance: 368.8
click at [734, 143] on div at bounding box center [552, 334] width 1030 height 490
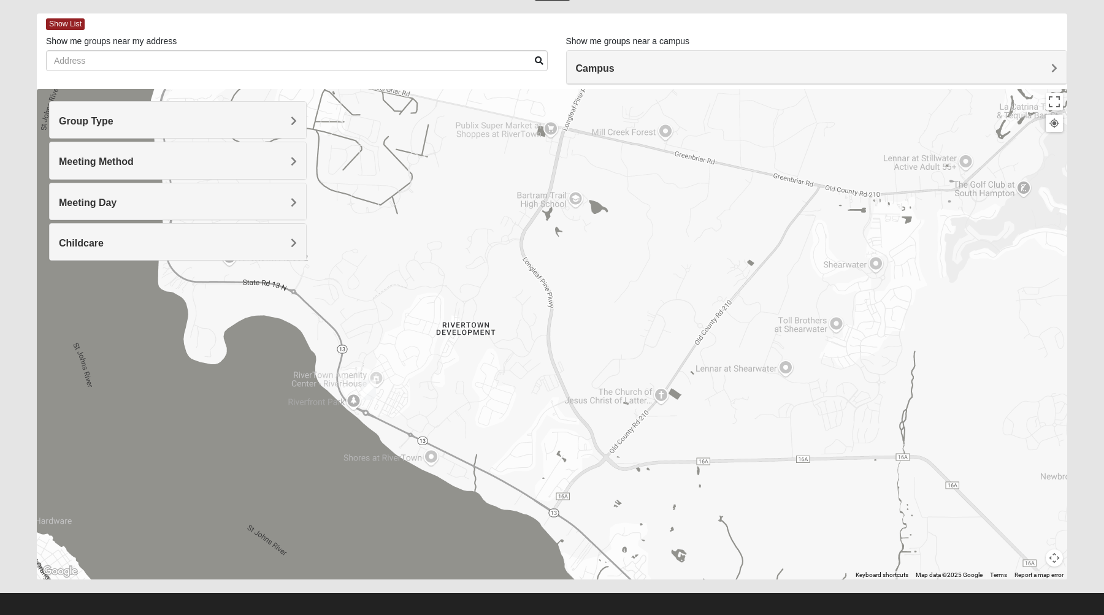
click at [365, 393] on img "Mens Contreras 32259" at bounding box center [368, 390] width 15 height 20
click at [315, 358] on icon at bounding box center [317, 361] width 5 height 7
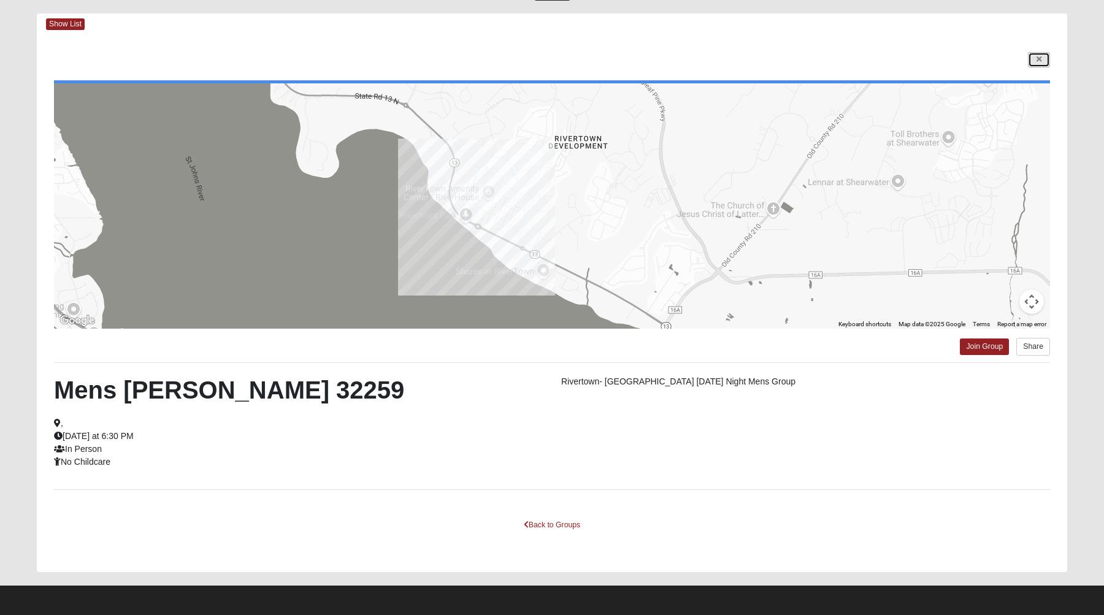
click at [1040, 61] on icon at bounding box center [1038, 59] width 5 height 7
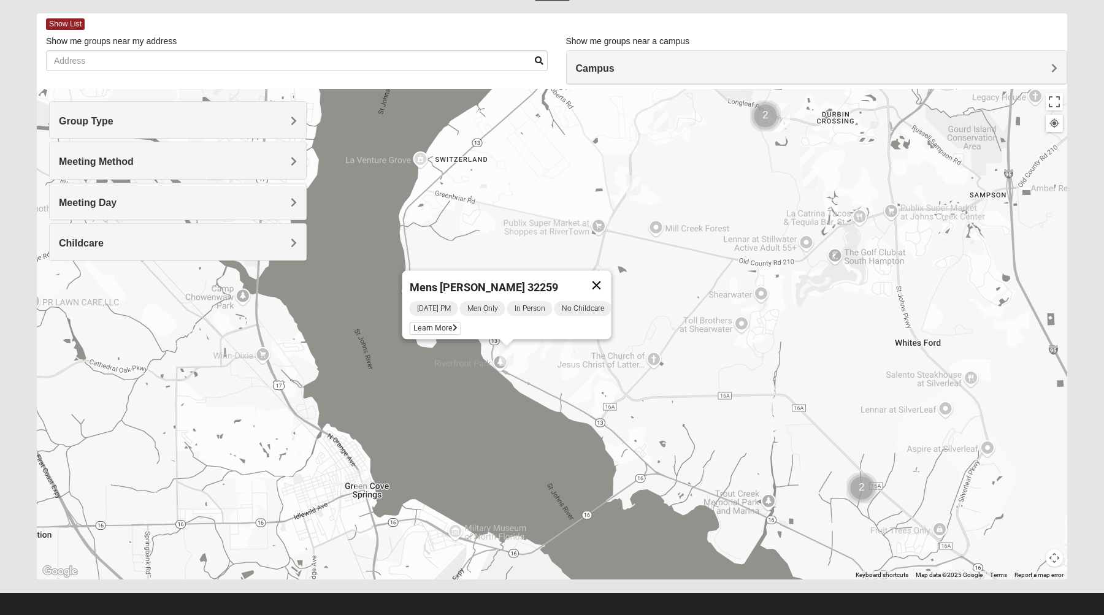
click at [603, 280] on button "Close" at bounding box center [596, 284] width 29 height 29
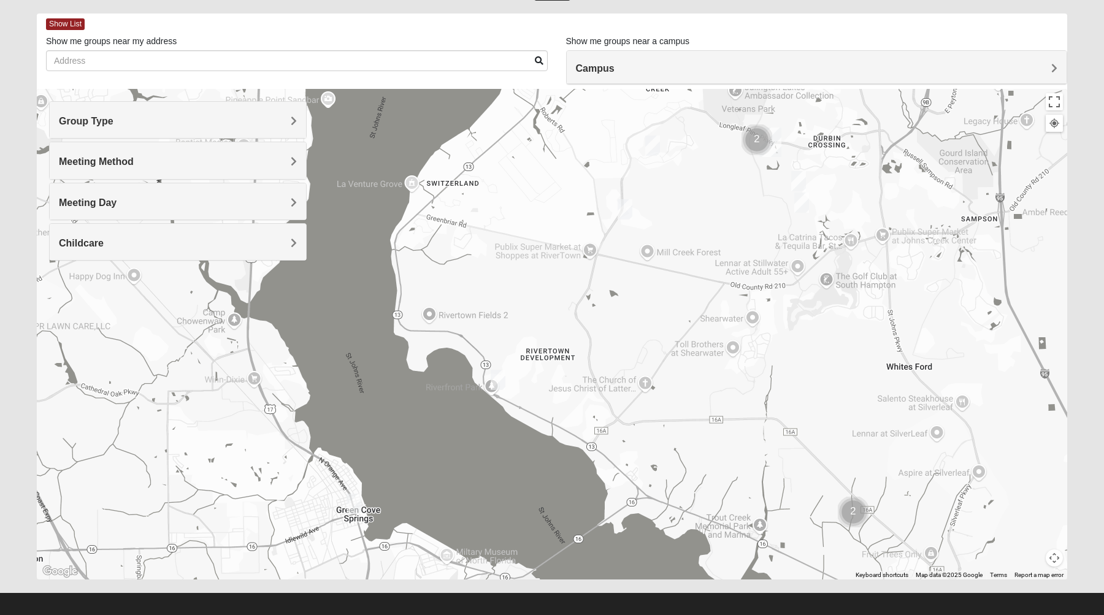
drag, startPoint x: 603, startPoint y: 280, endPoint x: 563, endPoint y: 376, distance: 104.7
click at [563, 376] on div at bounding box center [552, 334] width 1030 height 490
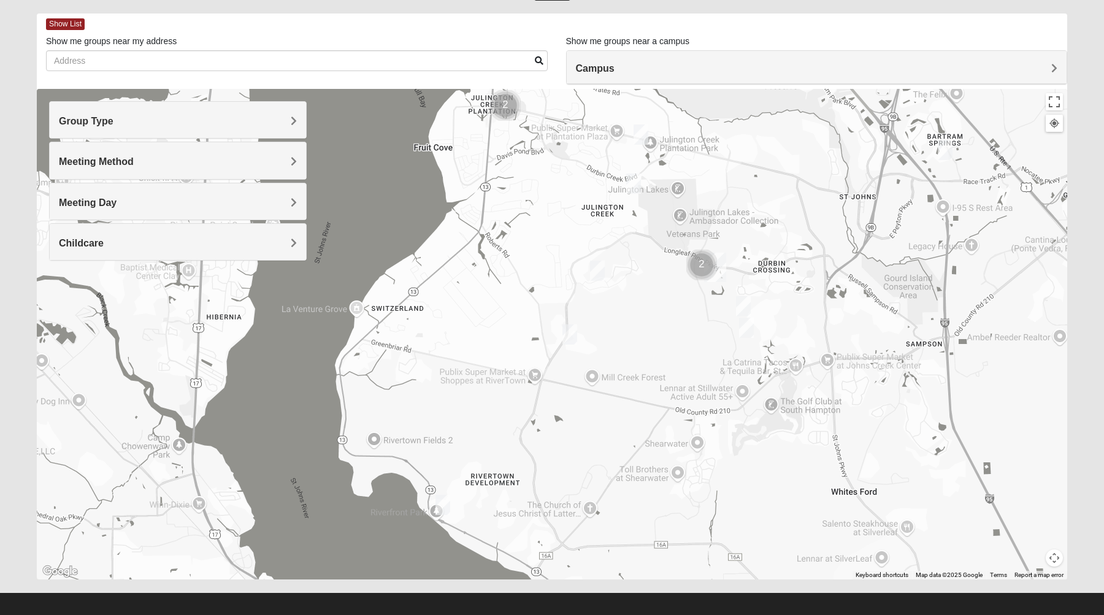
drag, startPoint x: 563, startPoint y: 376, endPoint x: 514, endPoint y: 515, distance: 147.0
click at [514, 515] on div at bounding box center [552, 334] width 1030 height 490
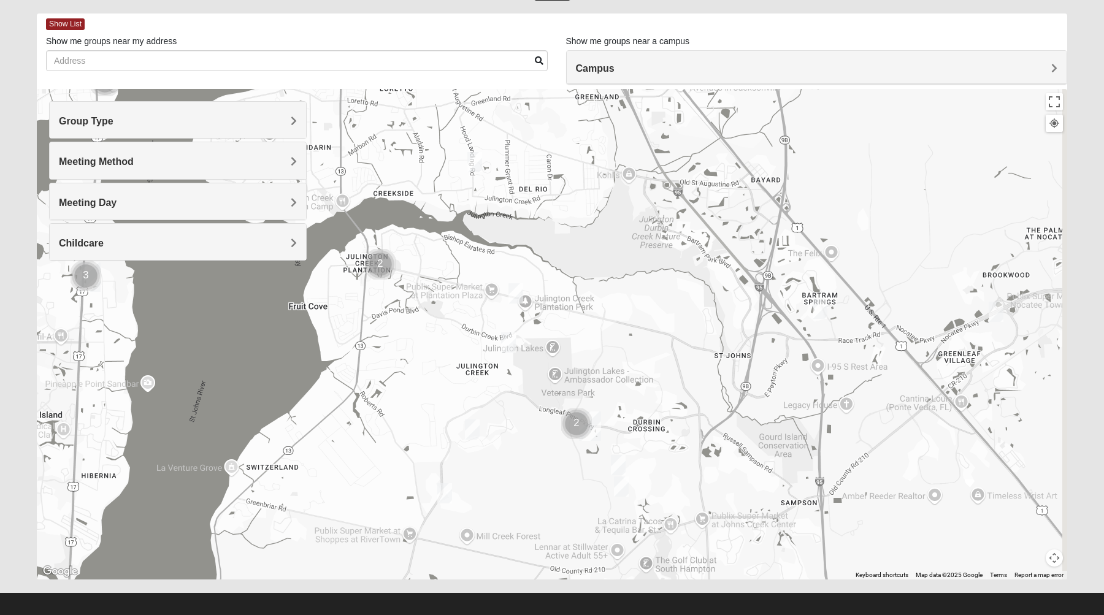
drag, startPoint x: 722, startPoint y: 406, endPoint x: 618, endPoint y: 502, distance: 141.5
click at [618, 502] on div at bounding box center [552, 334] width 1030 height 490
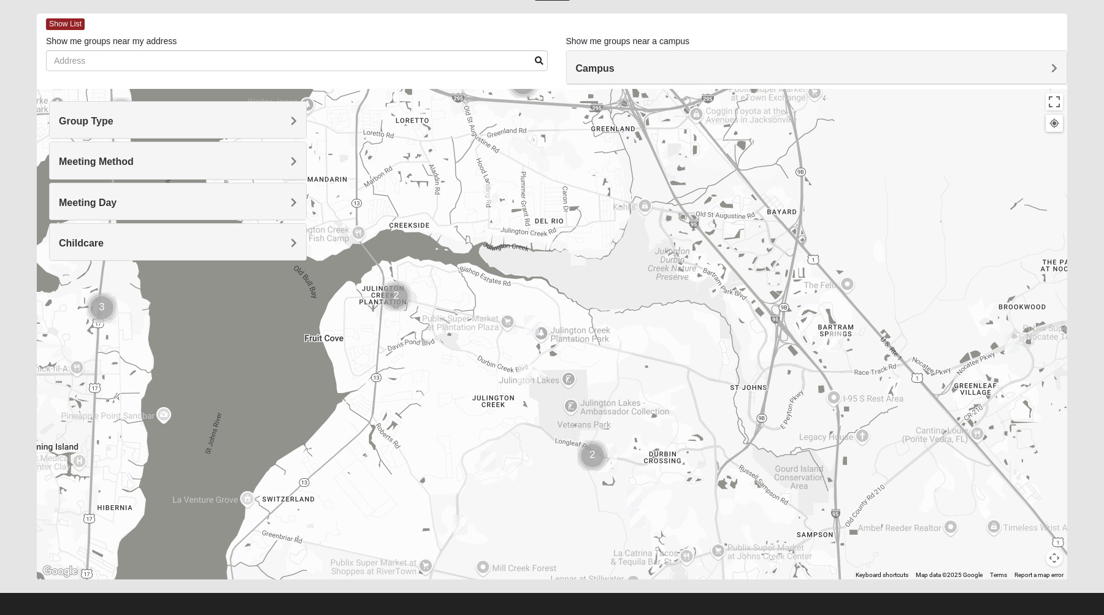
drag, startPoint x: 597, startPoint y: 367, endPoint x: 657, endPoint y: 381, distance: 62.5
click at [657, 381] on div at bounding box center [552, 334] width 1030 height 490
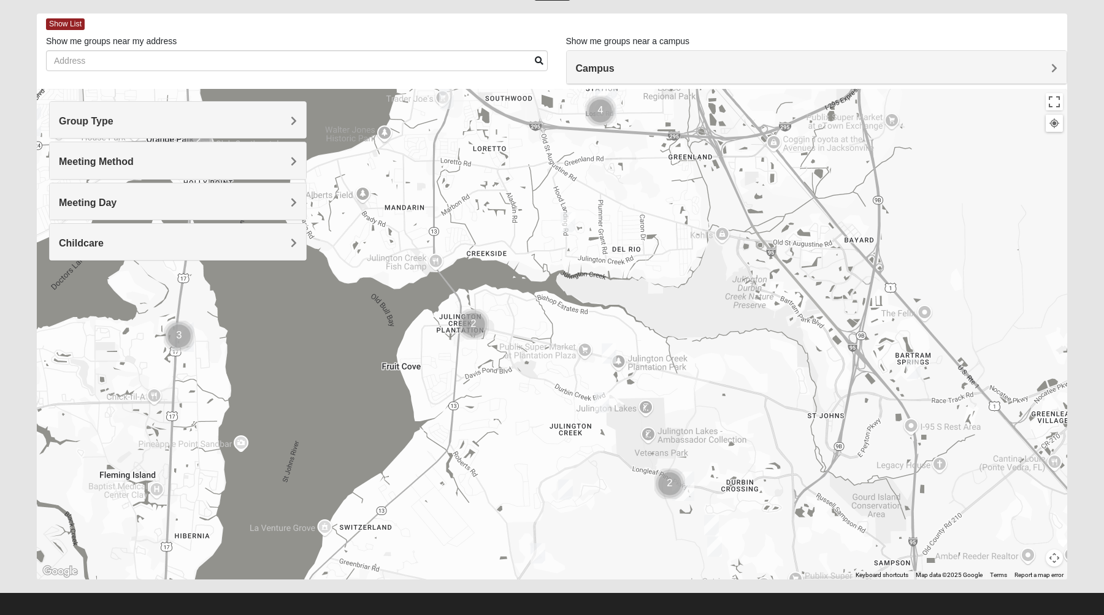
click at [566, 226] on img "Like Father like Son Workshop 32258" at bounding box center [567, 222] width 15 height 20
click at [502, 188] on span "Learn More" at bounding box center [491, 194] width 52 height 13
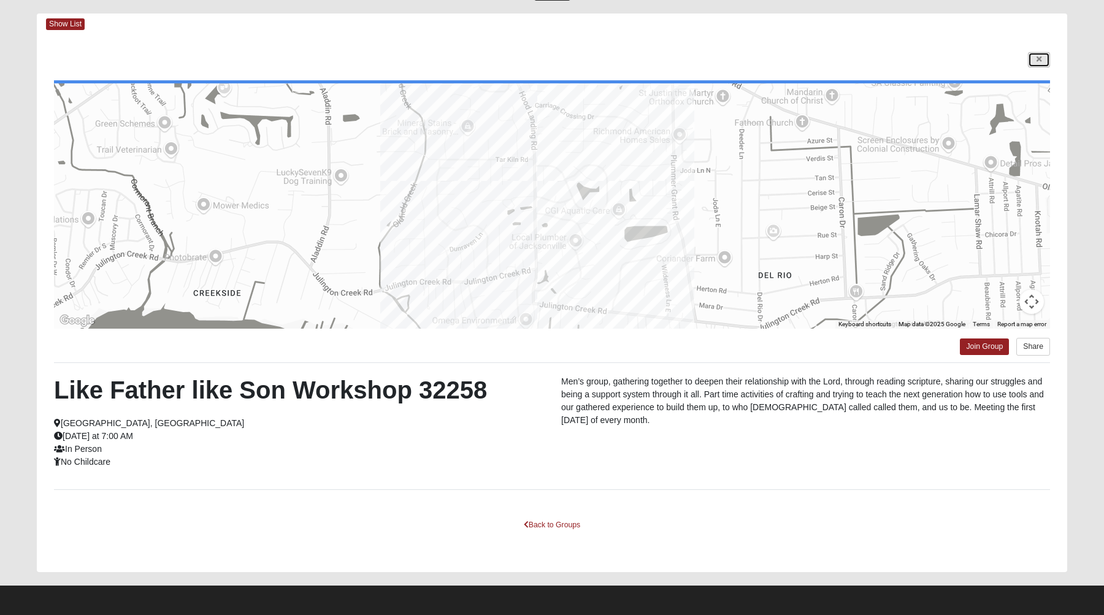
click at [1042, 60] on link at bounding box center [1039, 59] width 22 height 15
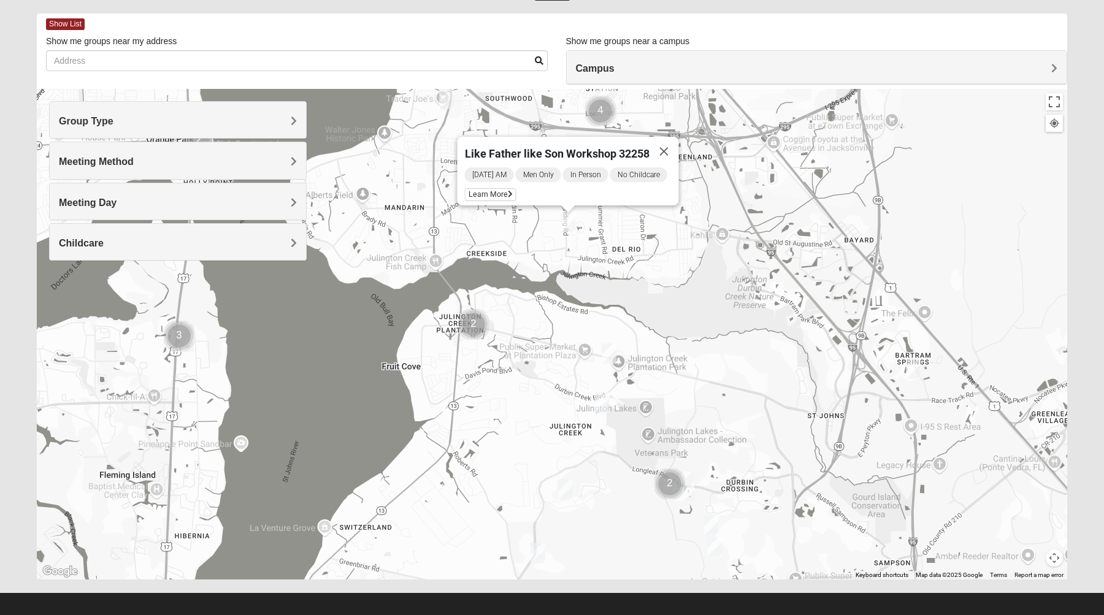
click at [273, 160] on h4 "Meeting Method" at bounding box center [178, 162] width 238 height 12
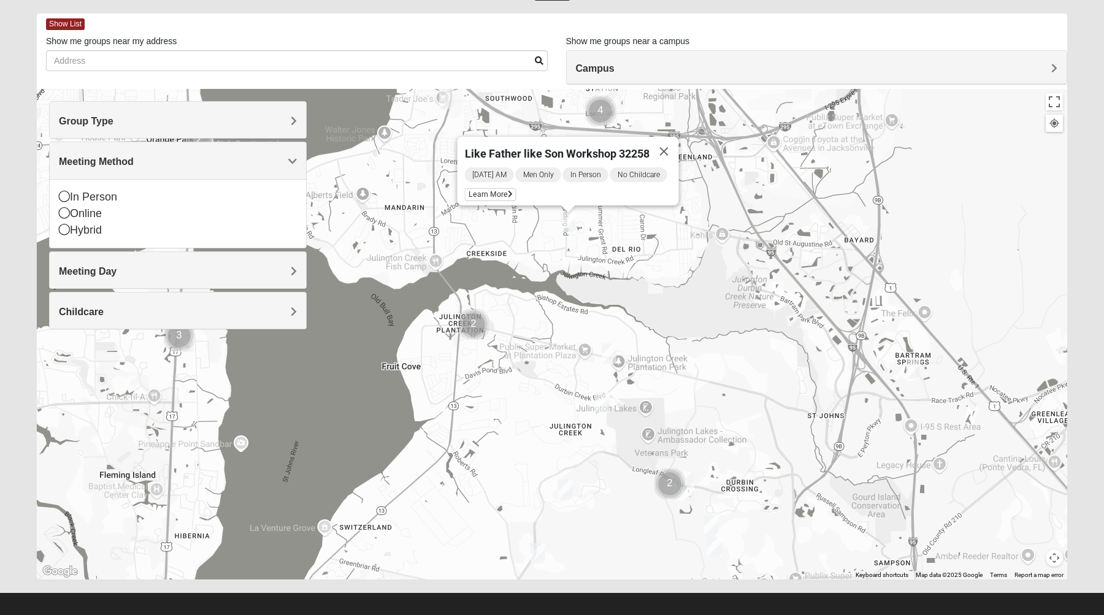
click at [273, 160] on h4 "Meeting Method" at bounding box center [178, 162] width 238 height 12
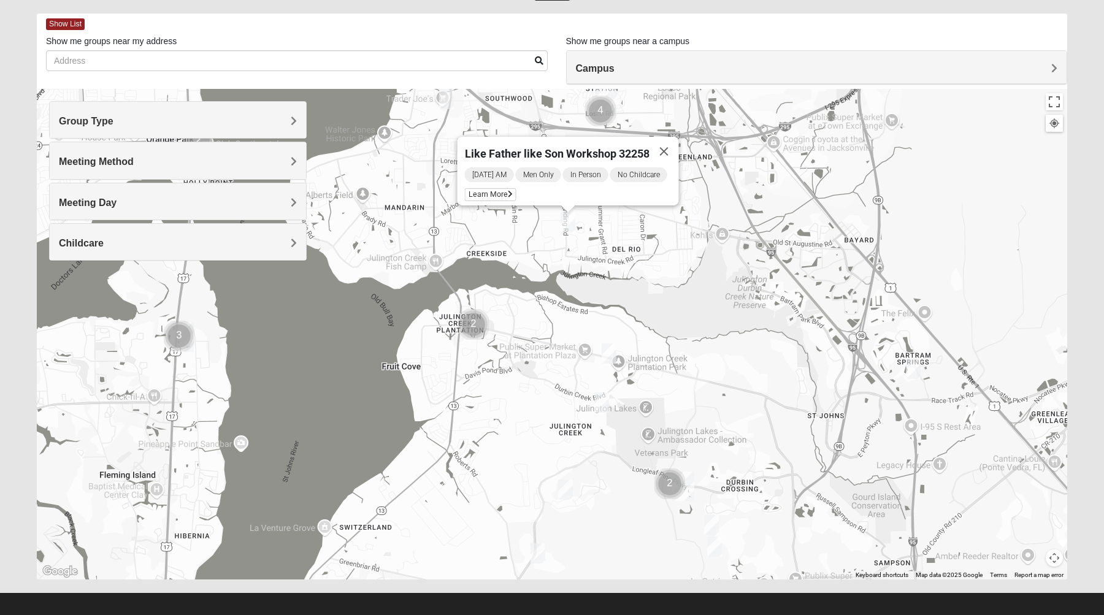
click at [270, 107] on div "Group Type" at bounding box center [178, 120] width 256 height 36
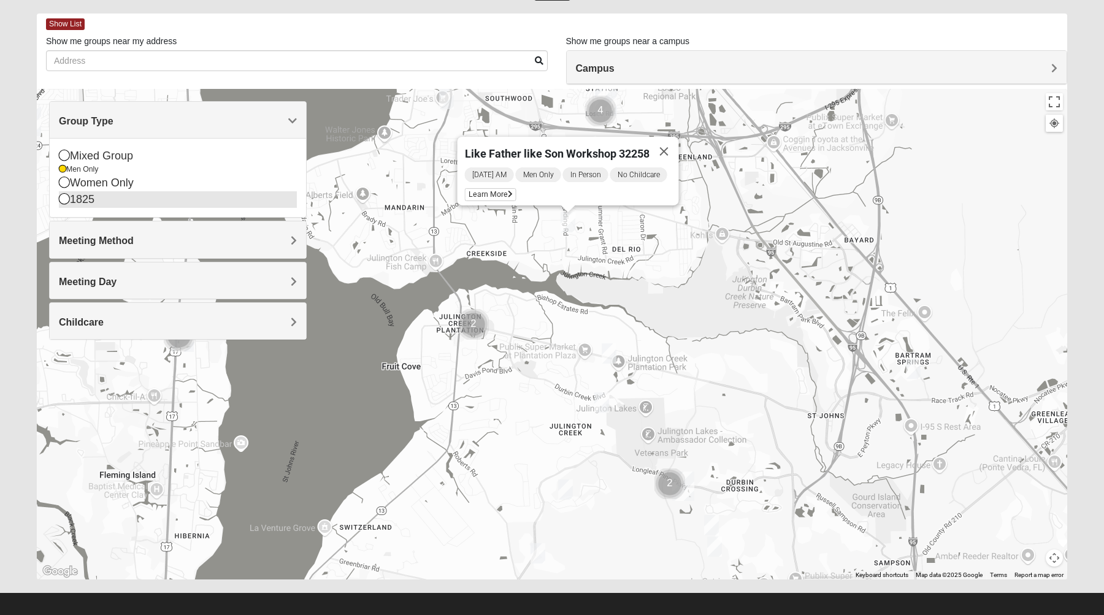
click at [62, 202] on icon at bounding box center [64, 198] width 11 height 11
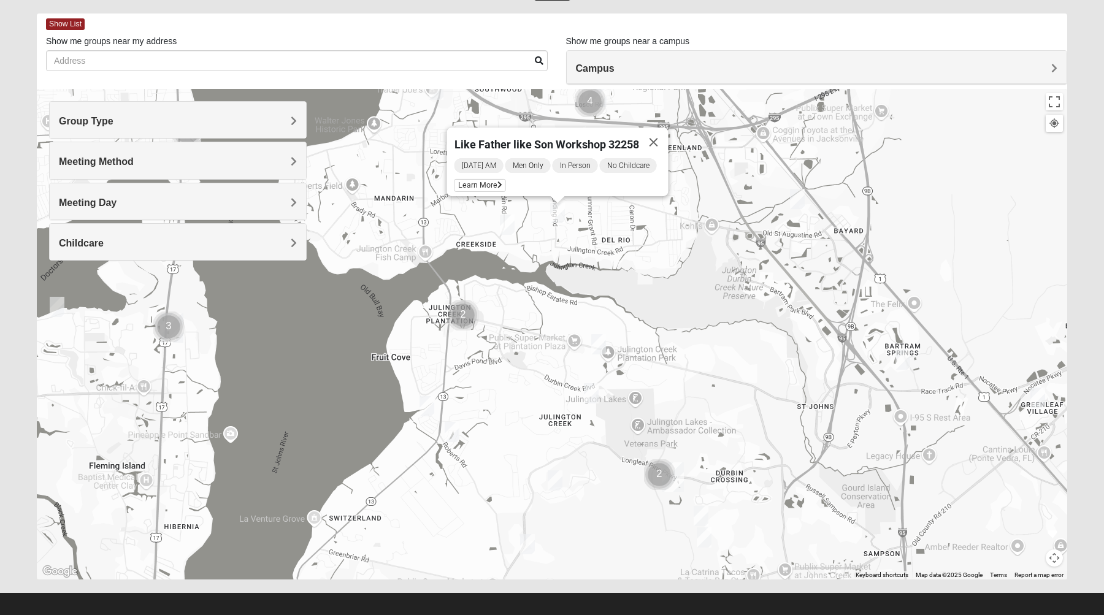
drag, startPoint x: 467, startPoint y: 329, endPoint x: 403, endPoint y: 283, distance: 79.0
click at [448, 300] on img "Cluster of 2 groups" at bounding box center [463, 315] width 31 height 31
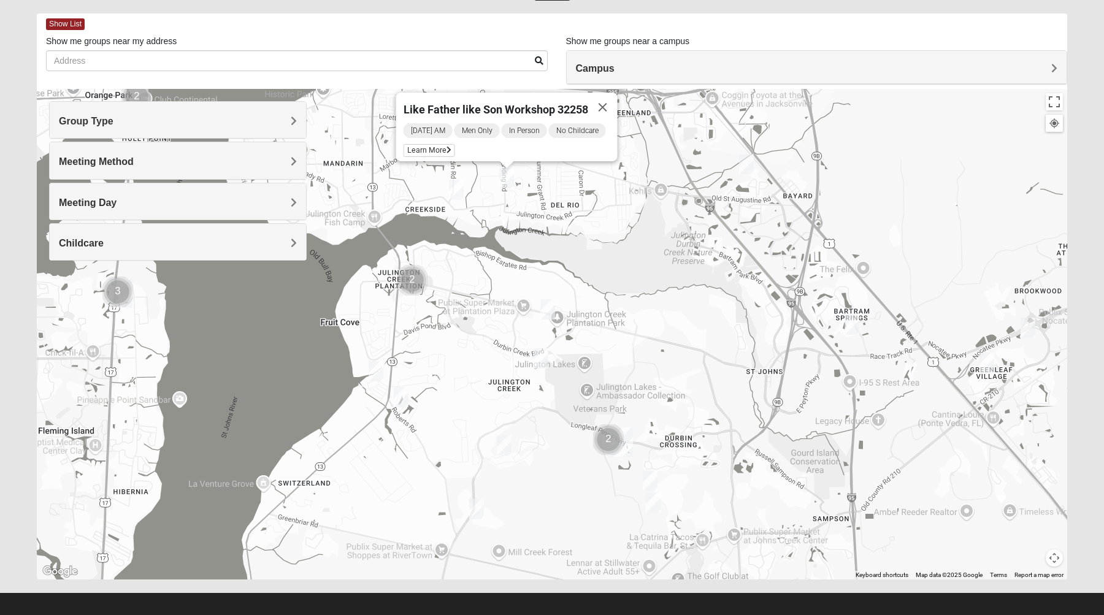
click at [212, 124] on h4 "Group Type" at bounding box center [178, 121] width 238 height 12
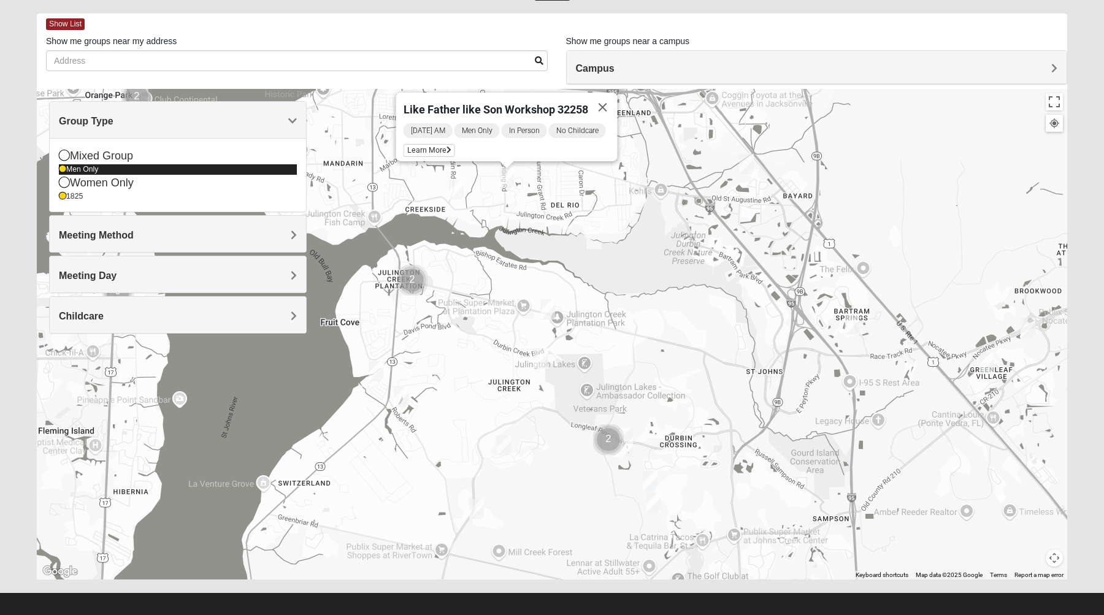
click at [62, 167] on icon at bounding box center [62, 169] width 7 height 7
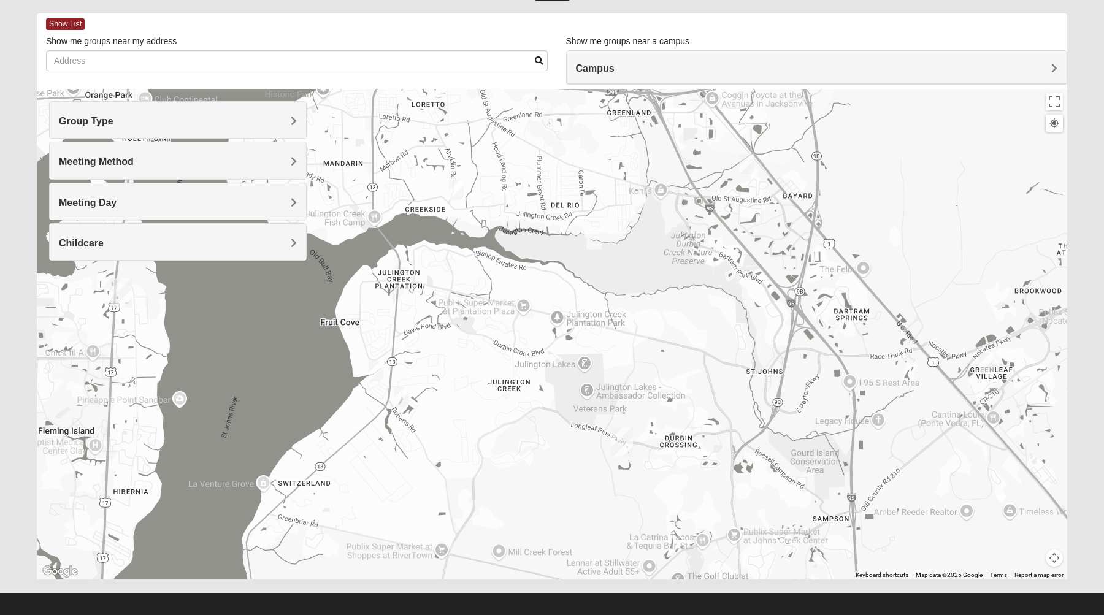
click at [383, 366] on img "1825 Mixed Lokey 32259" at bounding box center [375, 371] width 15 height 20
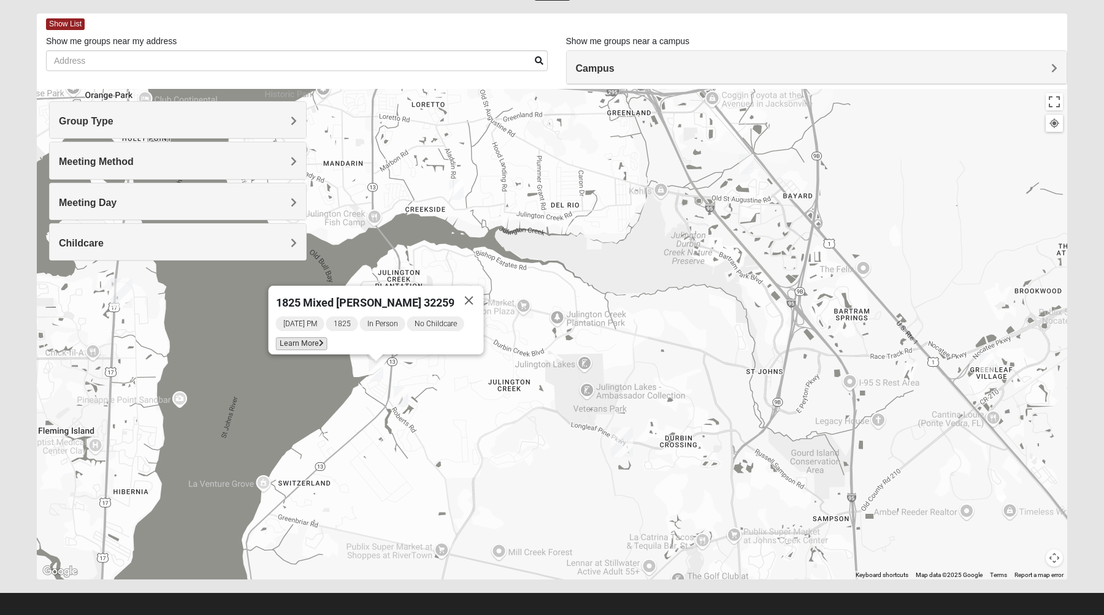
click at [327, 338] on span "Learn More" at bounding box center [302, 343] width 52 height 13
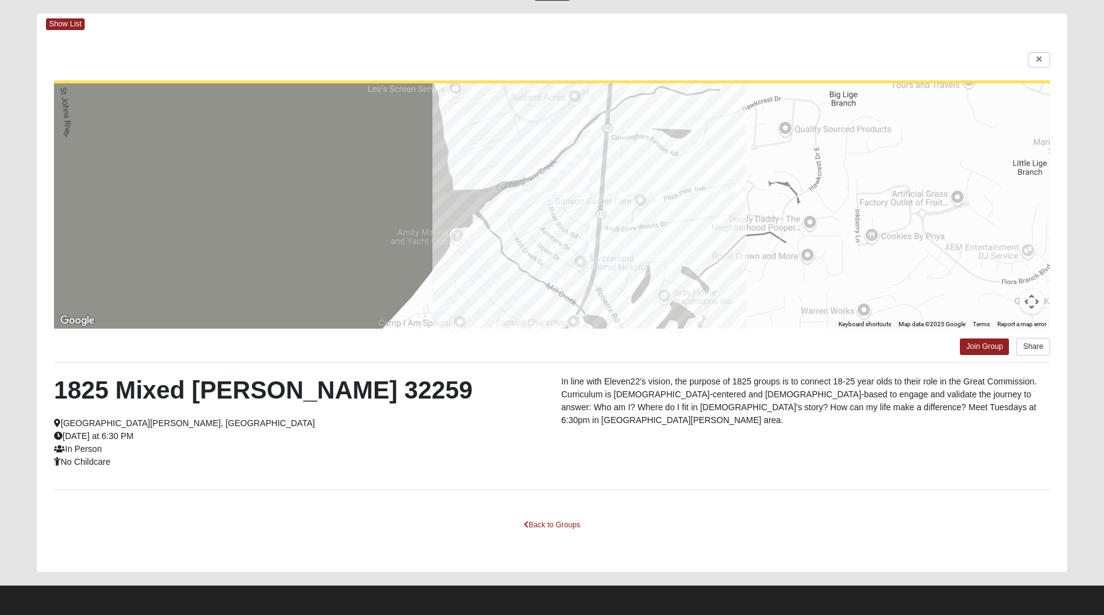
click at [1019, 58] on div at bounding box center [552, 60] width 996 height 16
click at [1025, 60] on div at bounding box center [552, 60] width 996 height 16
click at [1032, 60] on link at bounding box center [1039, 59] width 22 height 15
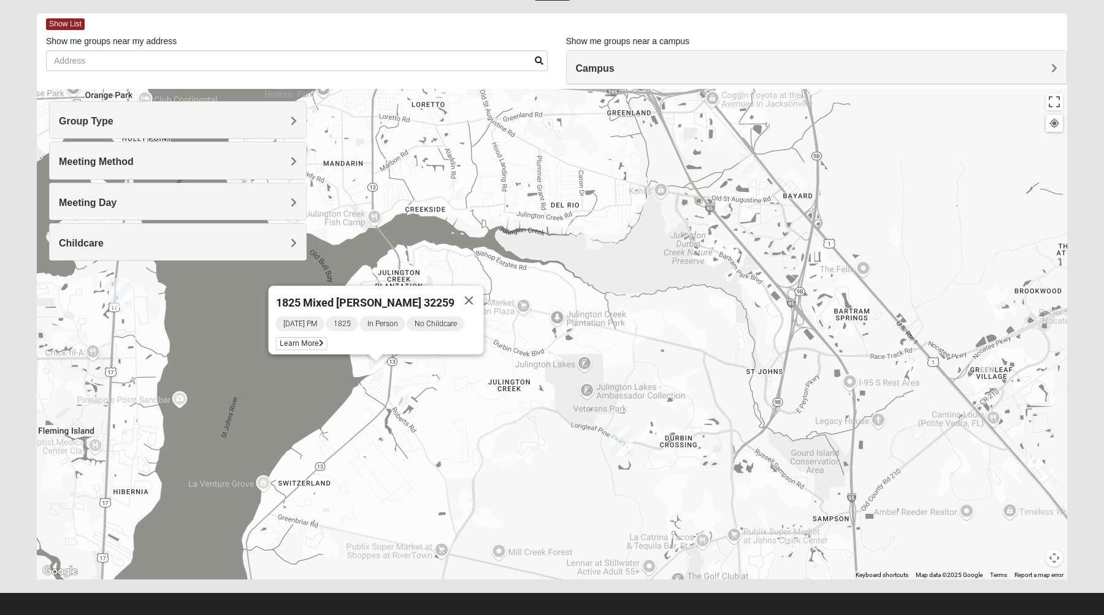
click at [401, 394] on img "1825 Mixed Welch 32259" at bounding box center [401, 397] width 15 height 20
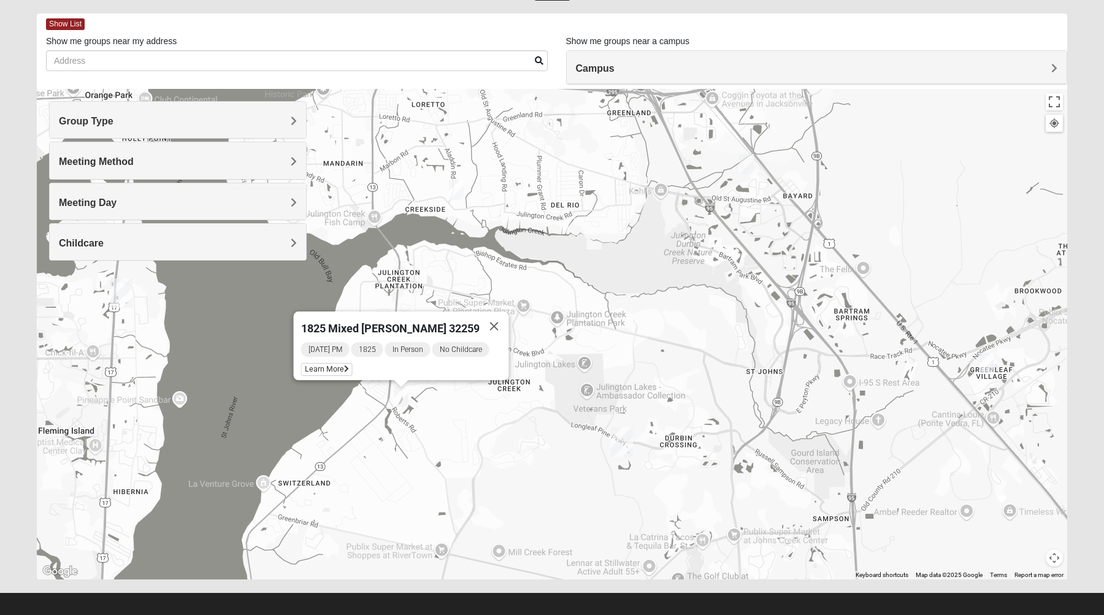
click at [601, 276] on div "1825 Mixed [PERSON_NAME] 32259 [DATE] PM 1825 In Person No Childcare Learn More" at bounding box center [552, 334] width 1030 height 490
click at [609, 363] on div "1825 Mixed [PERSON_NAME] 32259 [DATE] PM 1825 In Person No Childcare Learn More" at bounding box center [552, 334] width 1030 height 490
click at [493, 322] on button "Close" at bounding box center [493, 325] width 29 height 29
click at [465, 195] on div "To navigate, press the arrow keys." at bounding box center [552, 334] width 1030 height 490
click at [459, 195] on img "1825 Mixed Lloyd 32223" at bounding box center [456, 190] width 15 height 20
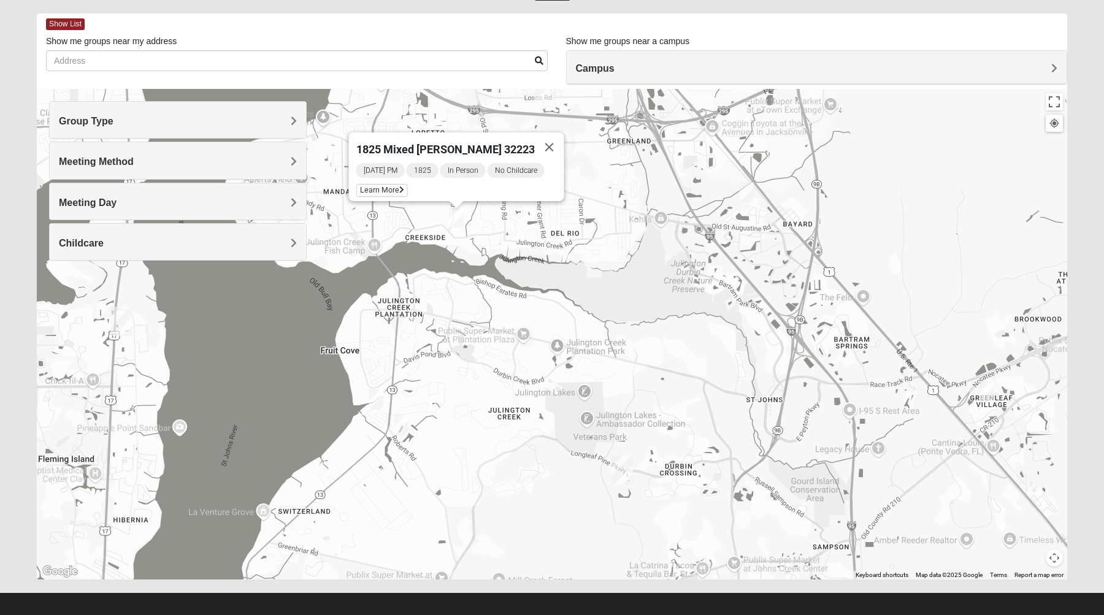
click at [384, 190] on div "[DATE] PM 1825 In Person No Childcare Learn More" at bounding box center [460, 181] width 208 height 39
click at [394, 186] on span "Learn More" at bounding box center [382, 190] width 52 height 13
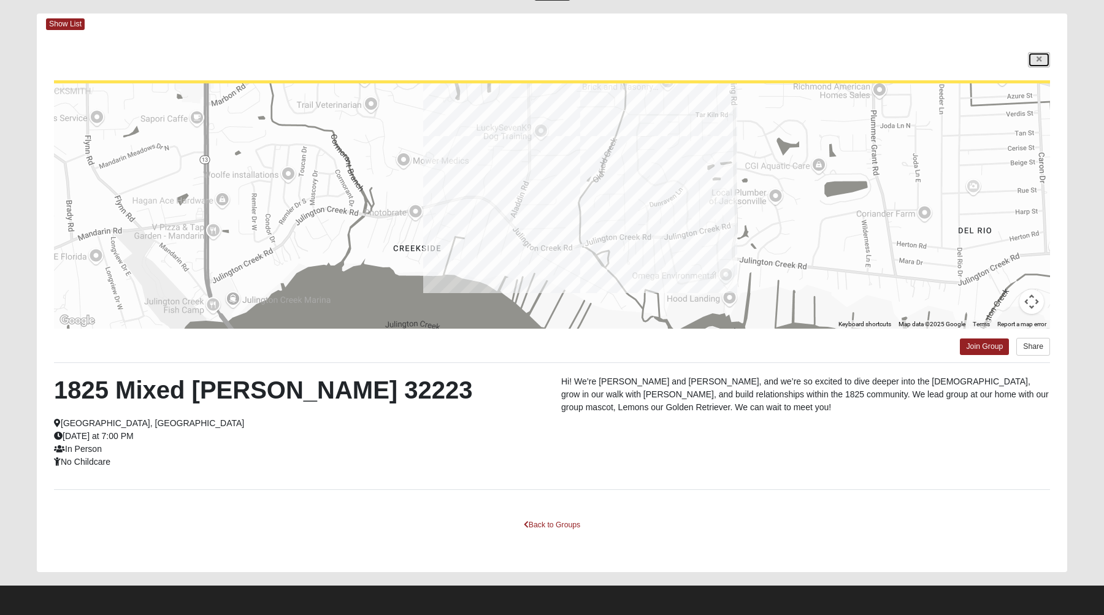
click at [1044, 55] on link at bounding box center [1039, 59] width 22 height 15
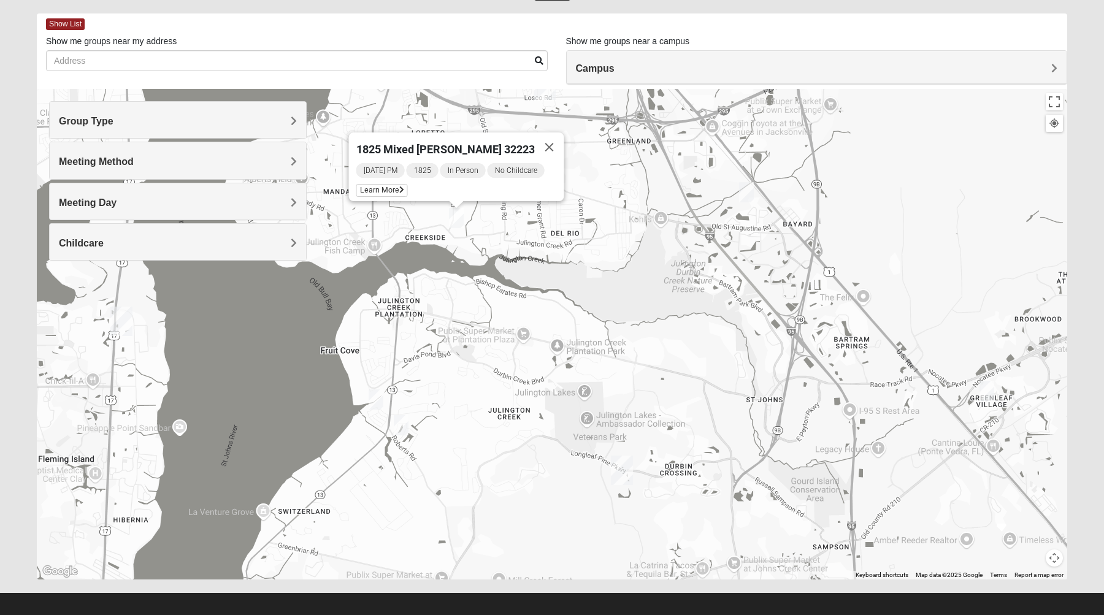
click at [752, 197] on img "1825 Mixed Cutshall 32258" at bounding box center [746, 192] width 15 height 20
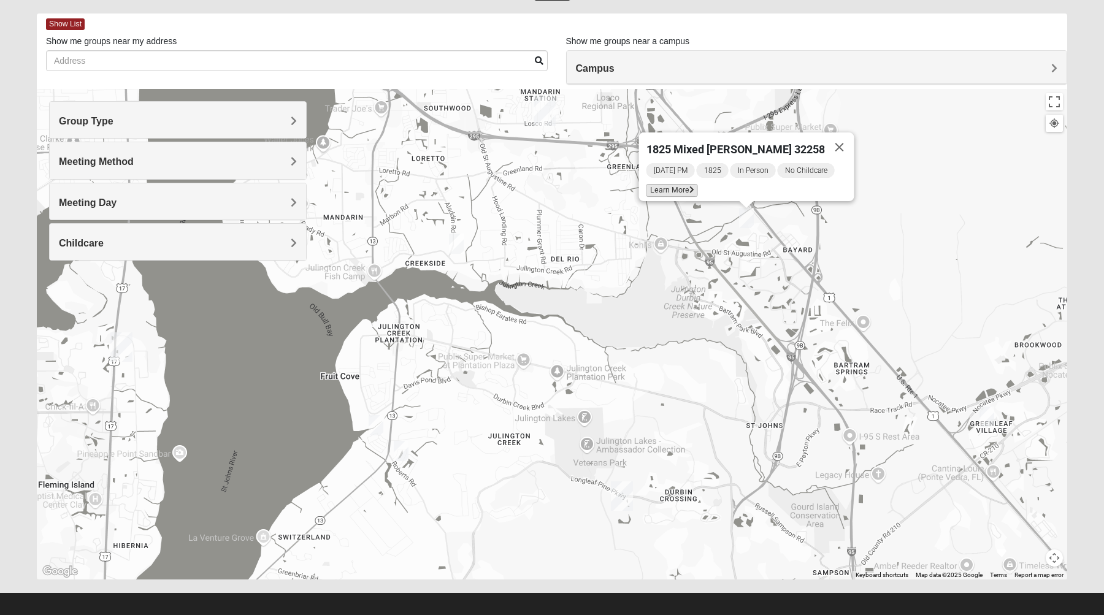
click at [694, 186] on icon at bounding box center [691, 189] width 5 height 7
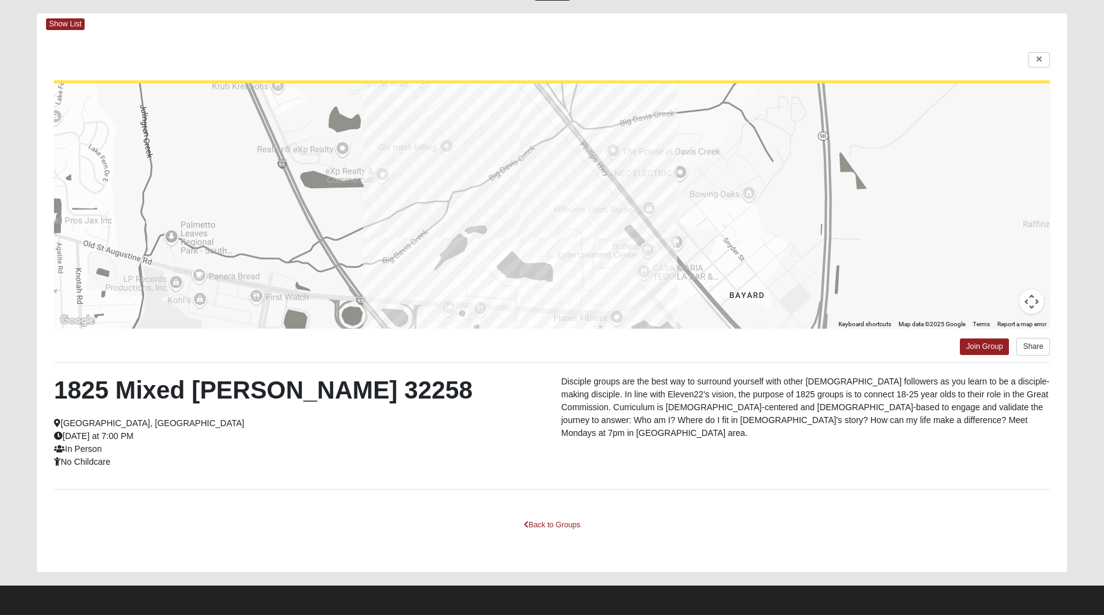
click at [1034, 69] on div "← Move left → Move right ↑ Move up ↓ Move down + Zoom in - Zoom out Home Jump l…" at bounding box center [552, 303] width 1030 height 537
click at [1034, 67] on link at bounding box center [1039, 59] width 22 height 15
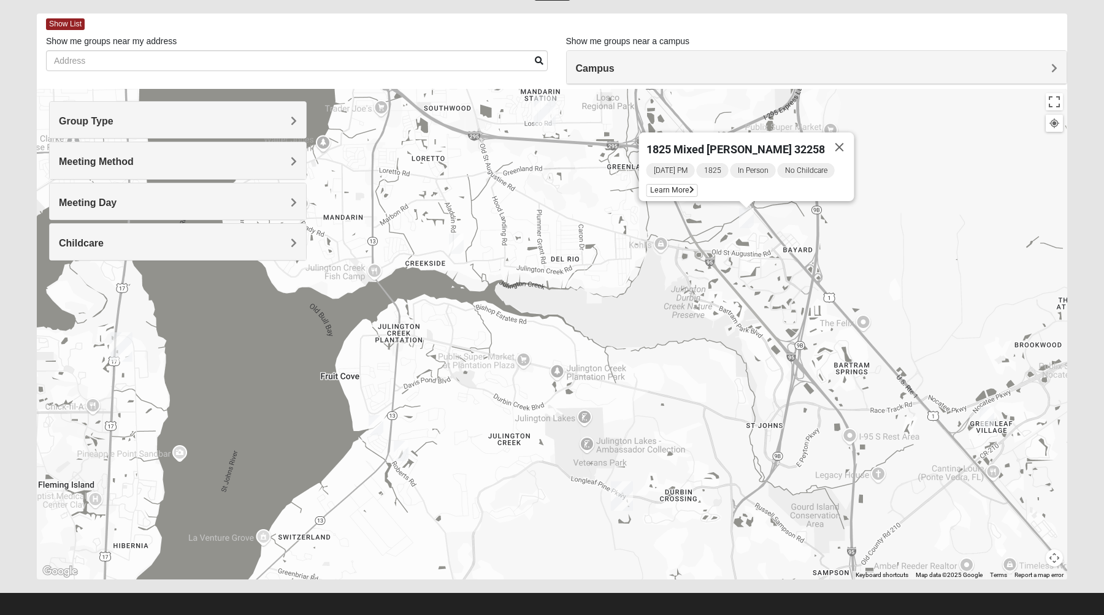
click at [758, 252] on div "1825 Mixed [PERSON_NAME] 32258 [DATE] PM 1825 In Person No Childcare Learn More" at bounding box center [552, 334] width 1030 height 490
click at [794, 309] on div "1825 Mixed [PERSON_NAME] 32258 [DATE] PM 1825 In Person No Childcare Learn More" at bounding box center [552, 334] width 1030 height 490
click at [982, 430] on div "1825 Mixed [PERSON_NAME] 32258 [DATE] PM 1825 In Person No Childcare Learn More" at bounding box center [552, 334] width 1030 height 490
click at [982, 416] on img "1825 Mixed Brown 32081" at bounding box center [986, 416] width 15 height 20
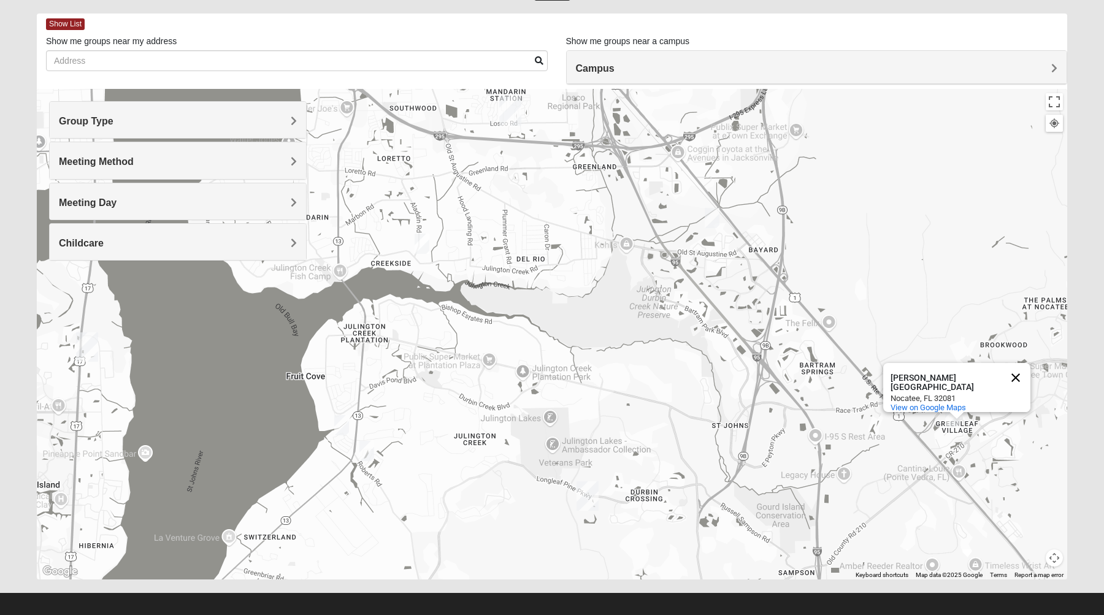
click at [1019, 373] on button "Close" at bounding box center [1015, 377] width 29 height 29
click at [952, 412] on img "1825 Mixed Brown 32081" at bounding box center [952, 416] width 15 height 20
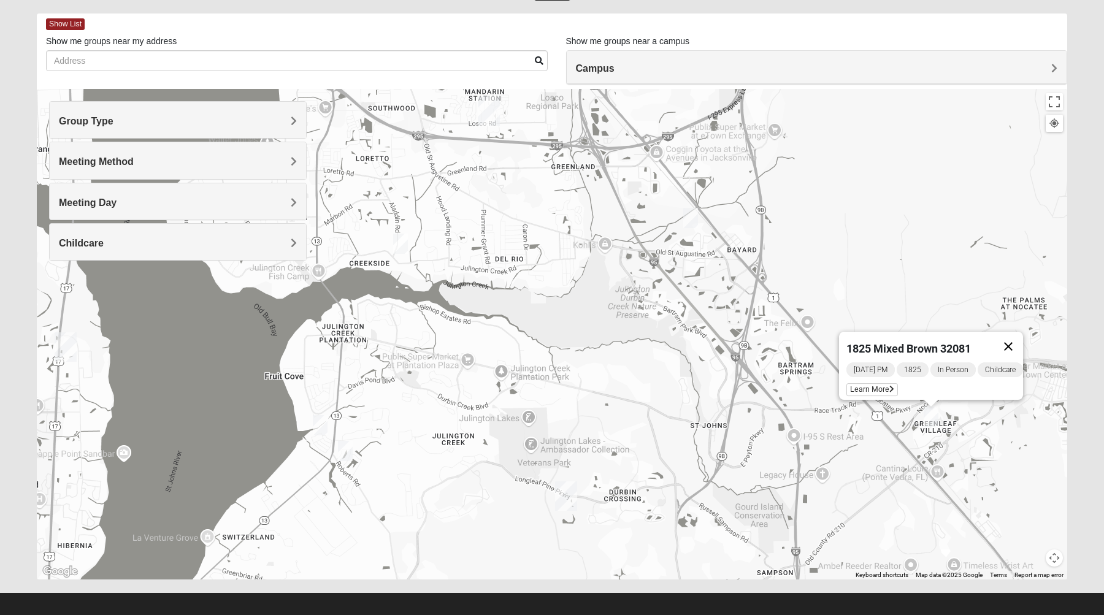
click at [1015, 336] on button "Close" at bounding box center [1007, 346] width 29 height 29
click at [413, 241] on div "To navigate, press the arrow keys." at bounding box center [552, 334] width 1030 height 490
click at [405, 241] on img "1825 Mixed Lloyd 32223" at bounding box center [400, 244] width 15 height 20
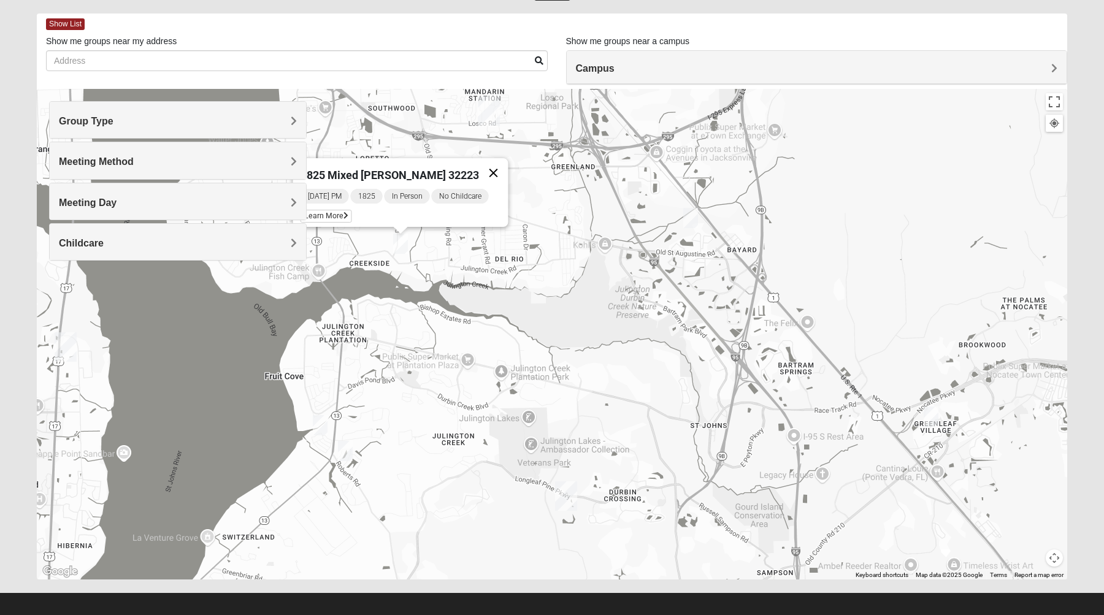
click at [489, 164] on button "Close" at bounding box center [493, 172] width 29 height 29
click at [323, 422] on img "1825 Mixed Lokey 32259" at bounding box center [320, 425] width 15 height 20
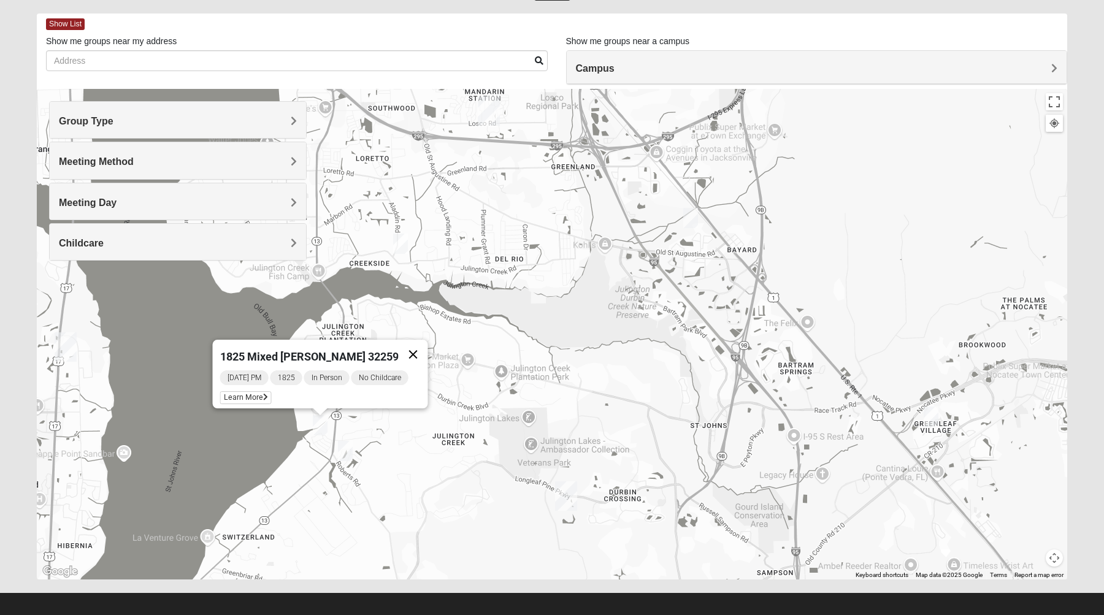
click at [408, 351] on button "Close" at bounding box center [413, 354] width 29 height 29
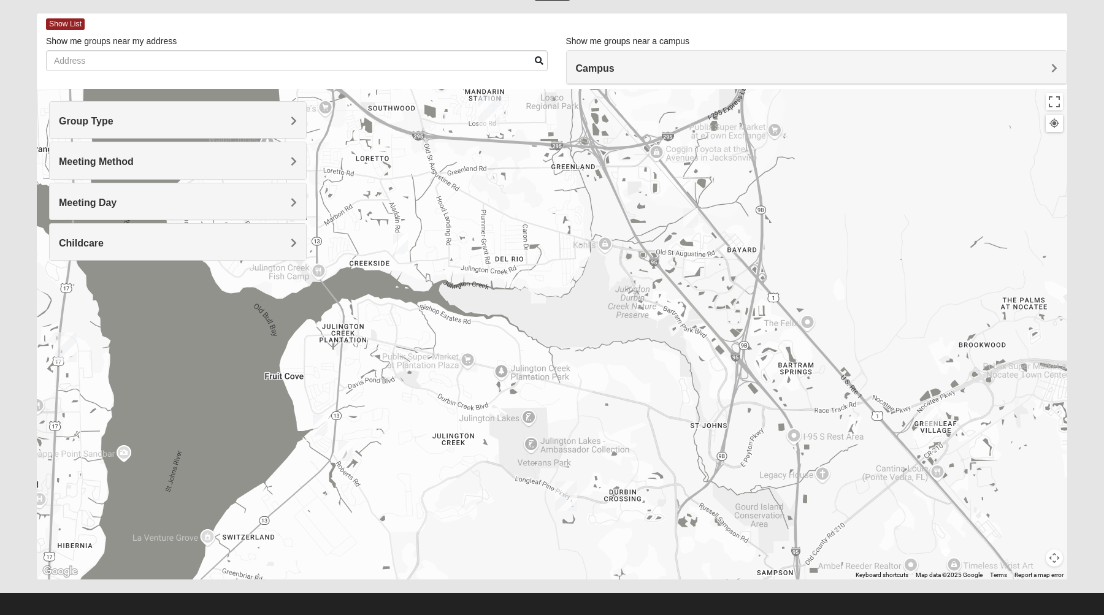
click at [401, 249] on img "1825 Mixed Lloyd 32223" at bounding box center [400, 244] width 15 height 20
click at [486, 166] on button "Close" at bounding box center [493, 172] width 29 height 29
click at [318, 419] on img "1825 Mixed Lokey 32259" at bounding box center [320, 425] width 15 height 20
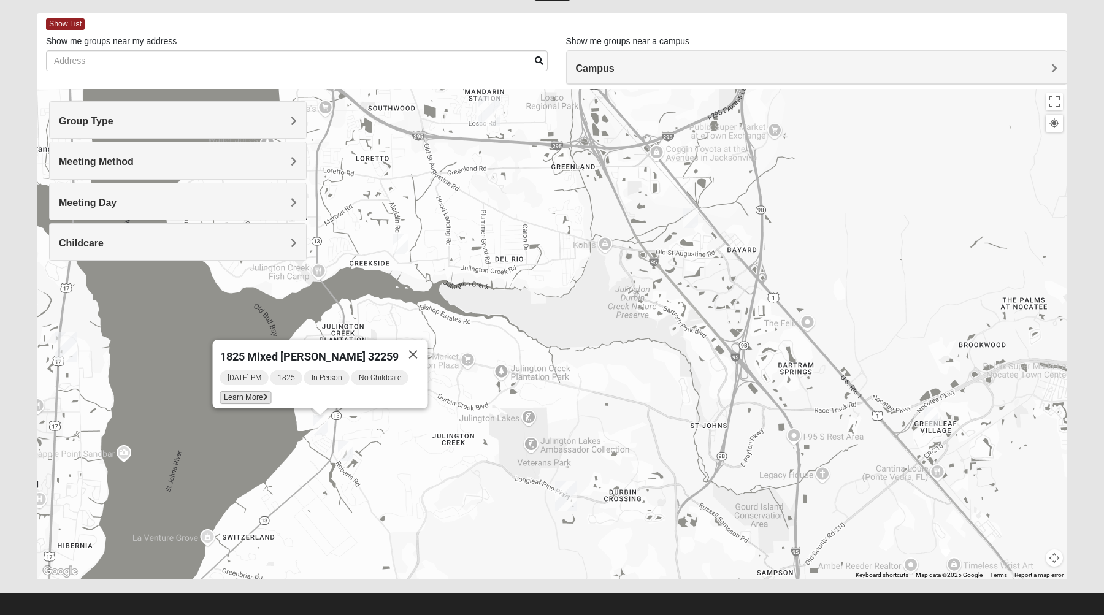
click at [271, 391] on span "Learn More" at bounding box center [246, 397] width 52 height 13
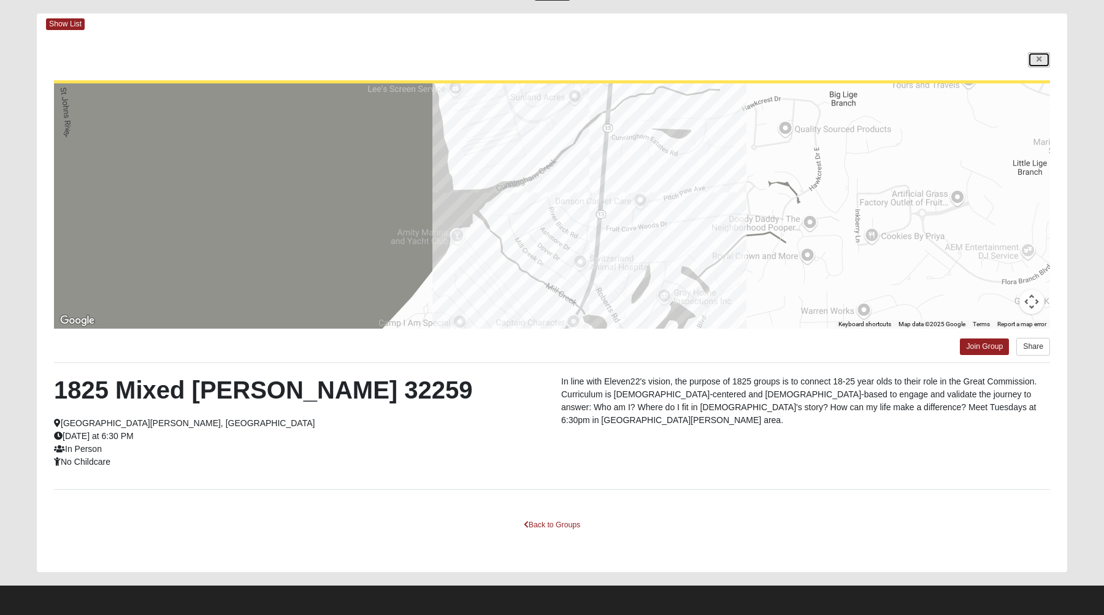
click at [1036, 53] on link at bounding box center [1039, 59] width 22 height 15
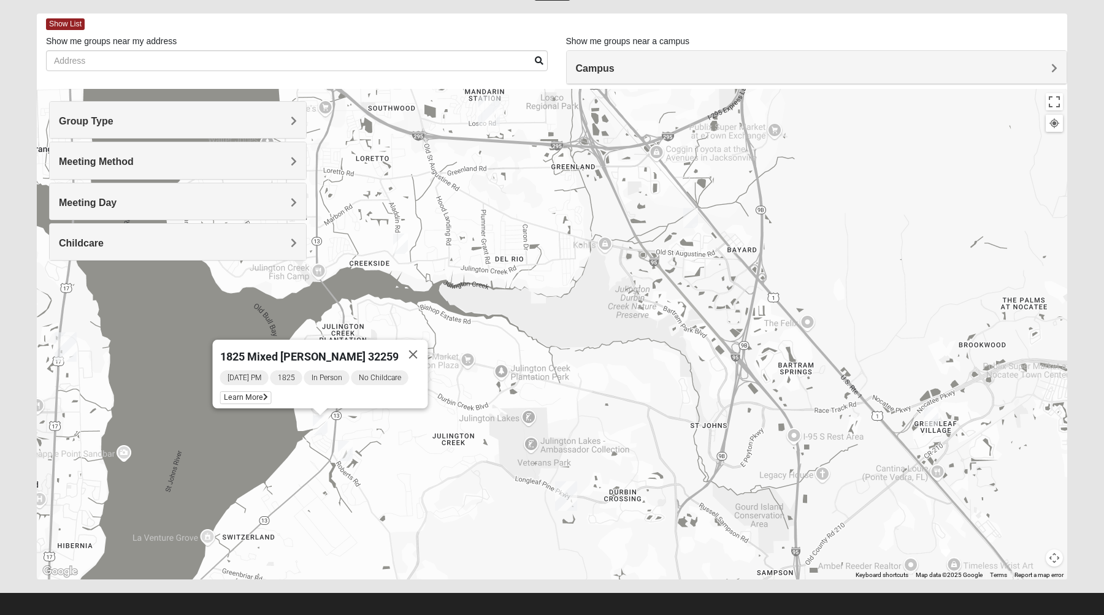
click at [394, 253] on img "1825 Mixed Lloyd 32223" at bounding box center [400, 244] width 15 height 20
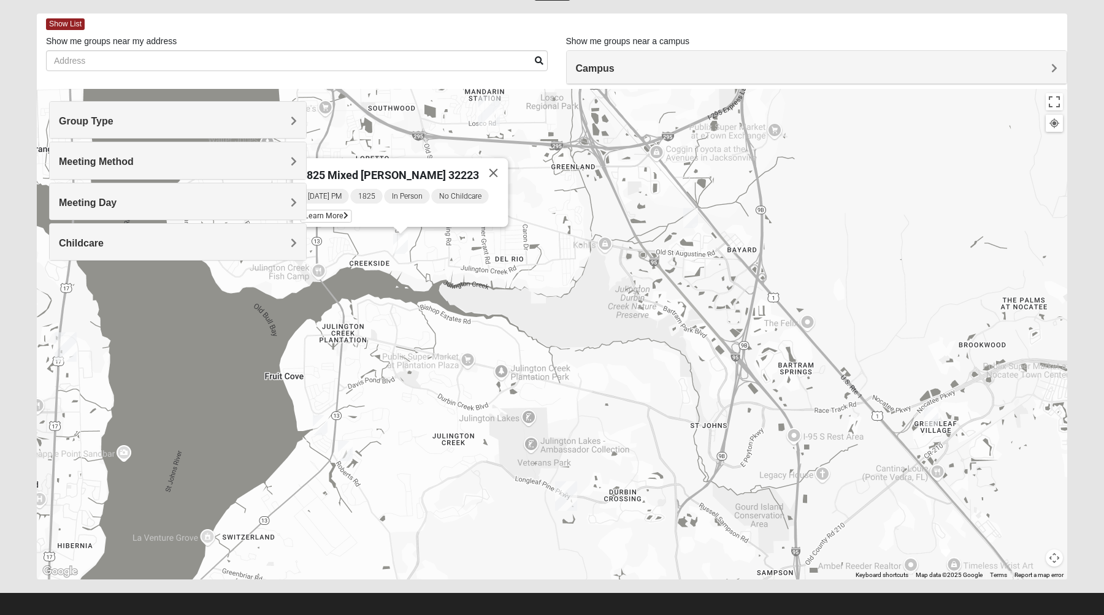
click at [335, 216] on div "[DATE] PM 1825 In Person No Childcare Learn More" at bounding box center [404, 207] width 208 height 39
click at [338, 214] on span "Learn More" at bounding box center [326, 216] width 52 height 13
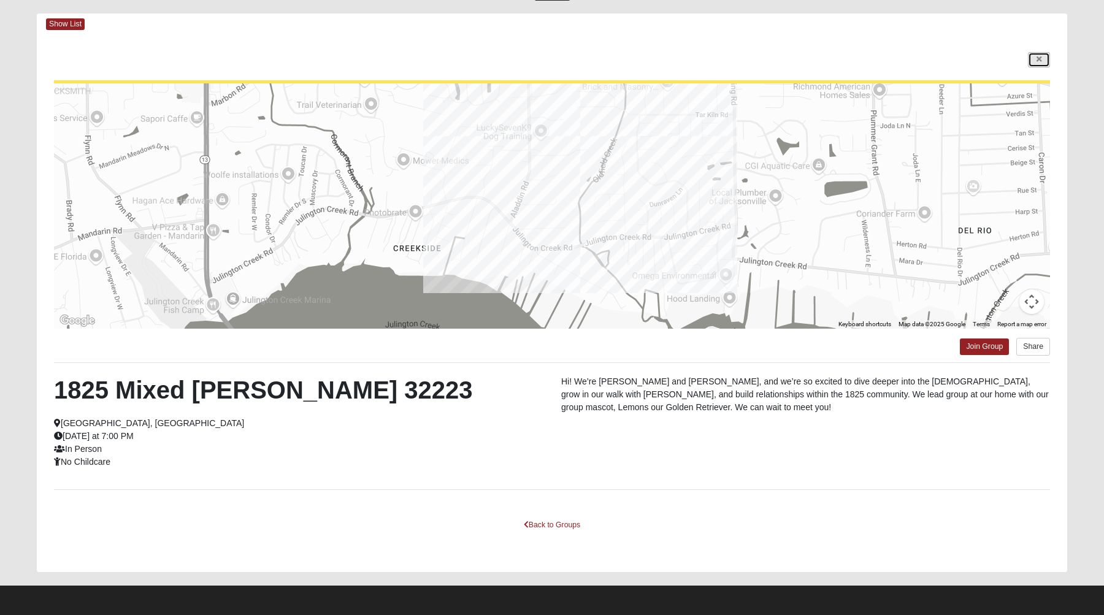
click at [1039, 63] on icon at bounding box center [1038, 59] width 5 height 7
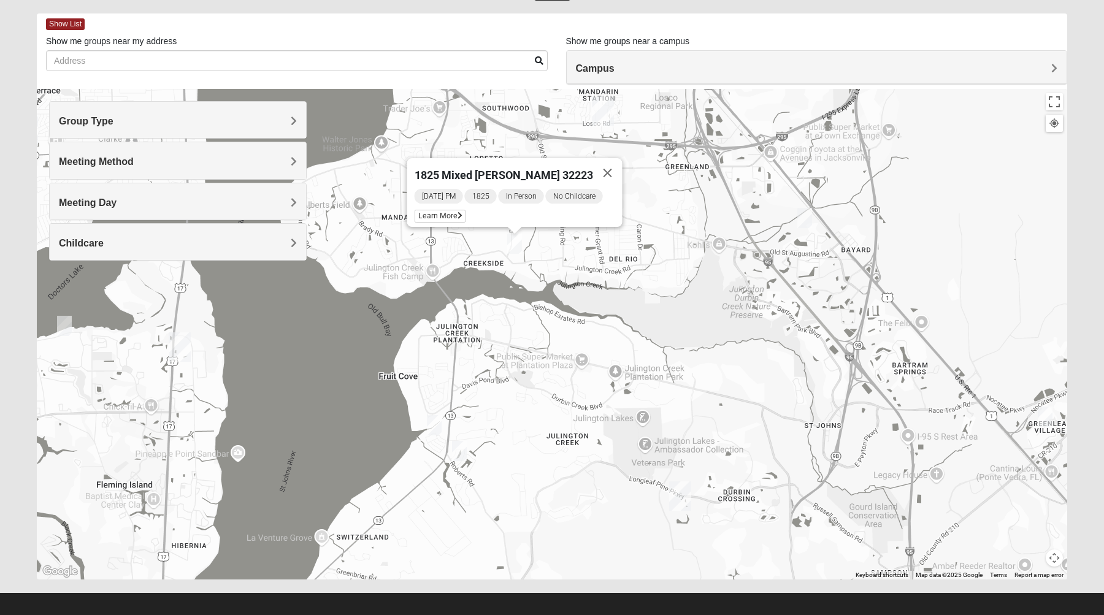
drag, startPoint x: 647, startPoint y: 269, endPoint x: 762, endPoint y: 267, distance: 115.3
click at [762, 268] on div "1825 Mixed [PERSON_NAME] 32223 [DATE] PM 1825 In Person No Childcare Learn More" at bounding box center [552, 334] width 1030 height 490
click at [665, 278] on div "1825 Mixed [PERSON_NAME] 32223 [DATE] PM 1825 In Person No Childcare Learn More" at bounding box center [552, 334] width 1030 height 490
